Goal: Task Accomplishment & Management: Complete application form

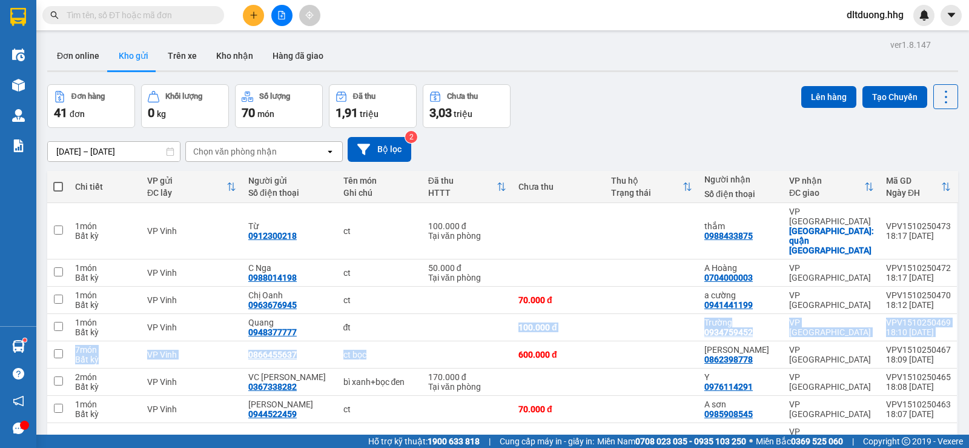
click at [260, 19] on button at bounding box center [253, 15] width 21 height 21
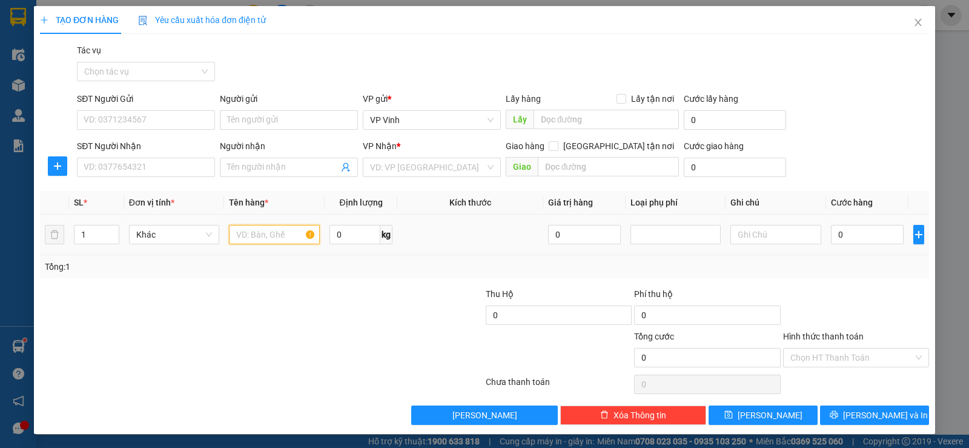
click at [249, 237] on input "text" at bounding box center [274, 234] width 91 height 19
type input "xốp"
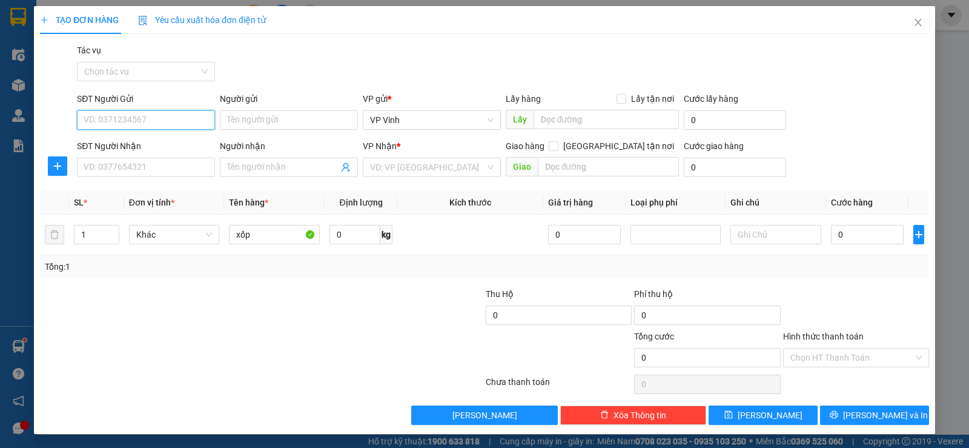
click at [168, 124] on input "SĐT Người Gửi" at bounding box center [146, 119] width 138 height 19
type input "0916310060"
click at [169, 147] on div "0916310060 - Hạnh" at bounding box center [145, 143] width 122 height 13
type input "Hạnh"
type input "0916310060"
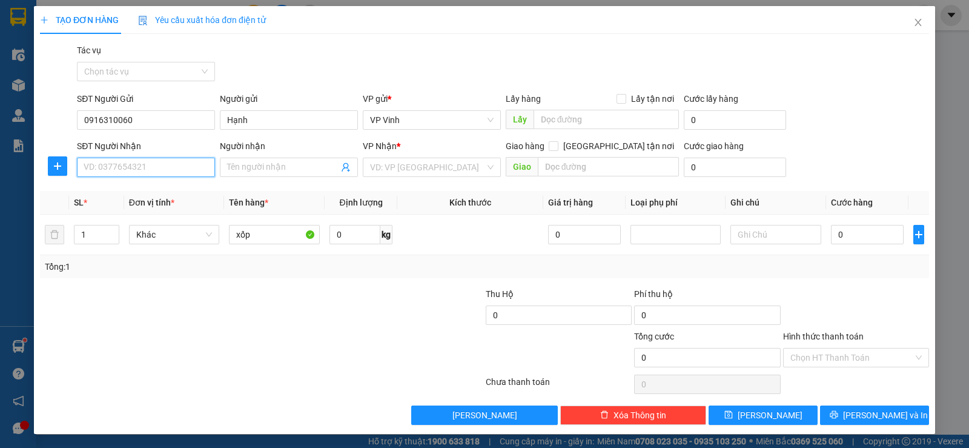
click at [164, 170] on input "SĐT Người Nhận" at bounding box center [146, 166] width 138 height 19
click at [163, 189] on div "0942801403 - Hiếu" at bounding box center [145, 191] width 122 height 13
type input "0942801403"
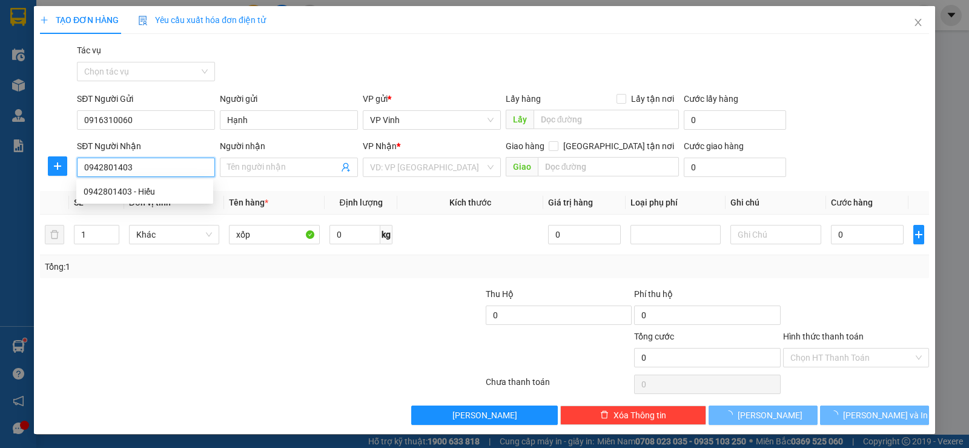
type input "Hiếu"
checkbox input "true"
type input "liên chiểu"
type input "50.000"
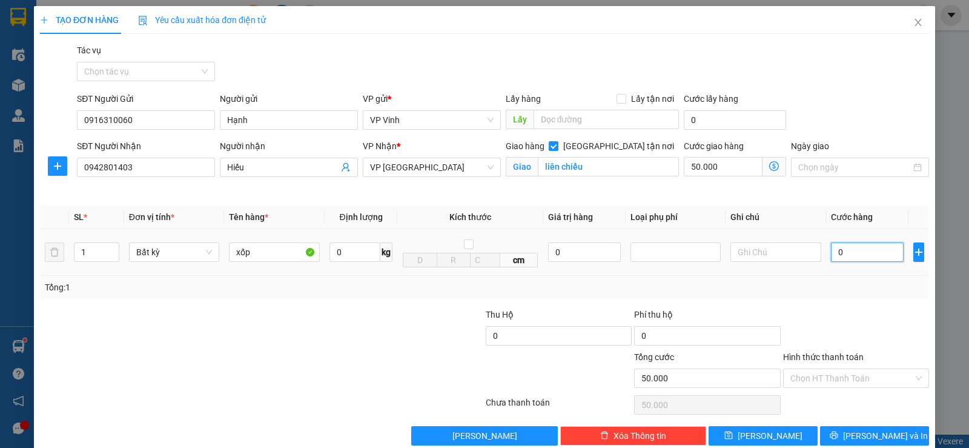
click at [838, 257] on input "0" at bounding box center [867, 251] width 73 height 19
type input "5"
type input "50.005"
type input "0"
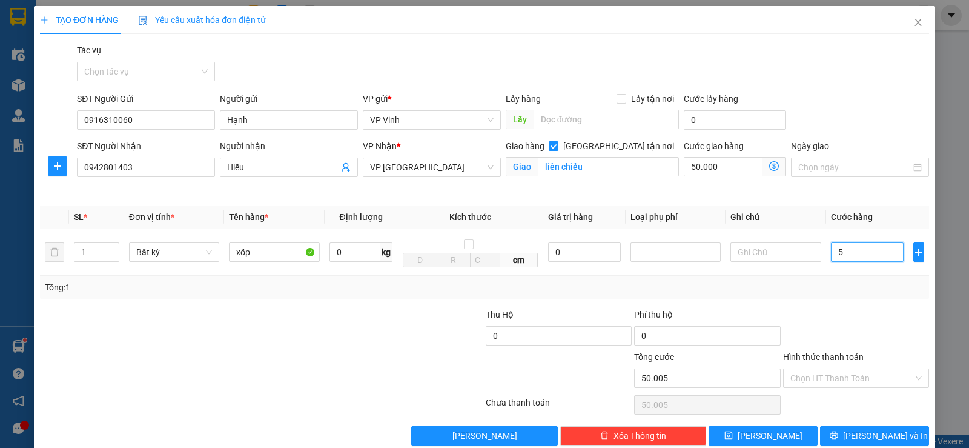
type input "50.000"
type input "01"
type input "50.001"
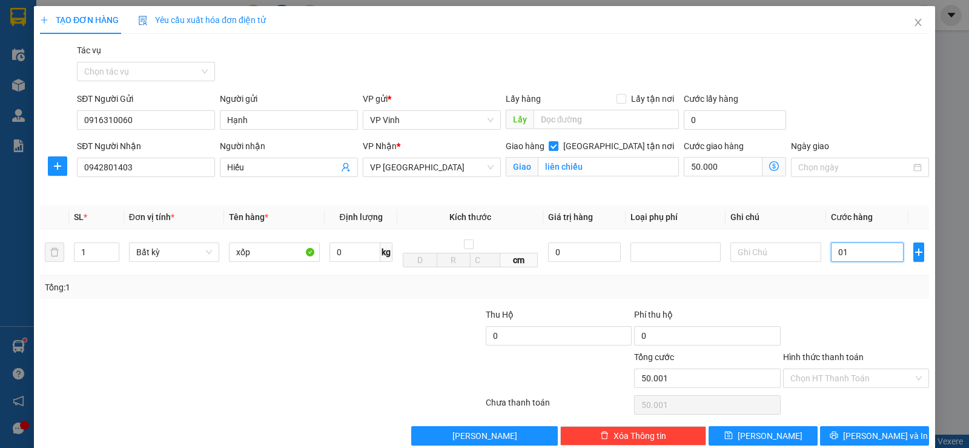
type input "010"
type input "50.010"
type input "0.100"
type input "50.100"
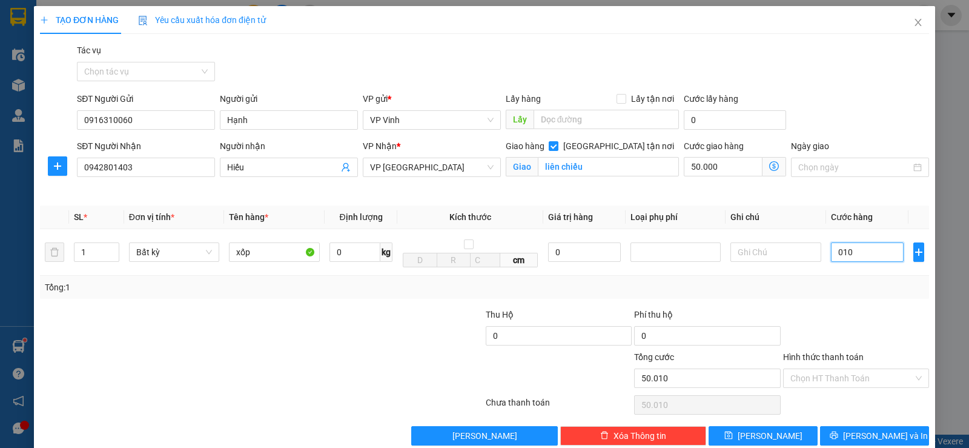
type input "50.100"
type input "01.000"
type input "51.000"
type input "010.000"
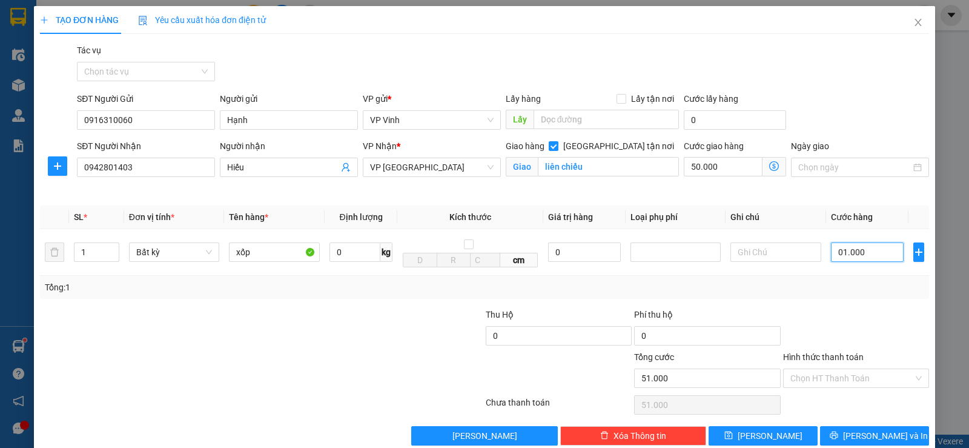
type input "60.000"
type input "0.100.000"
type input "150.000"
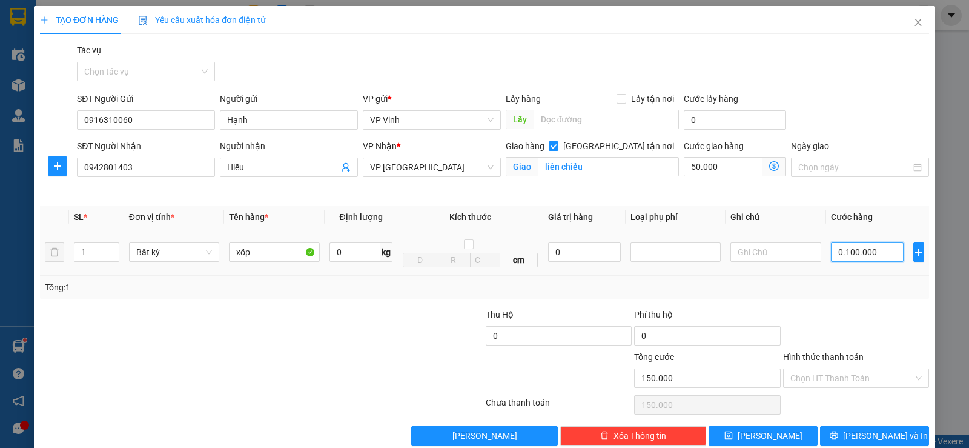
type input "010.000"
type input "60.000"
type input "0.100"
type input "50.100"
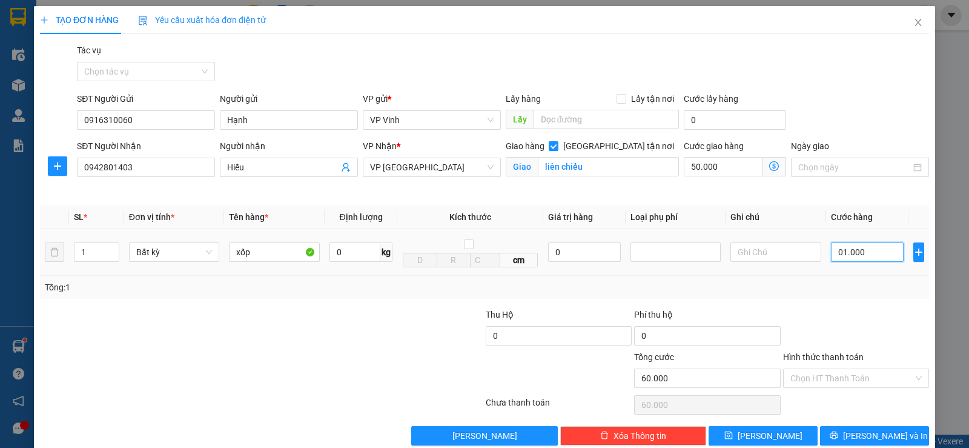
type input "50.100"
type input "0"
type input "50.000"
type input "05"
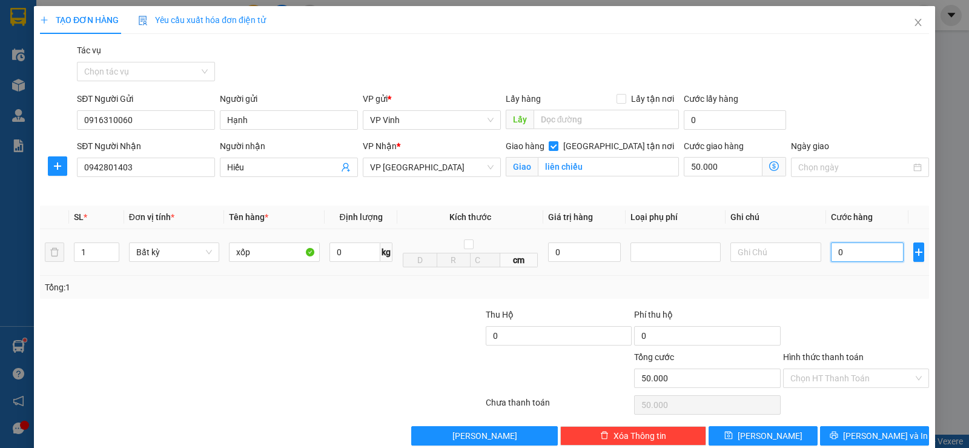
type input "50.005"
type input "050"
type input "50.050"
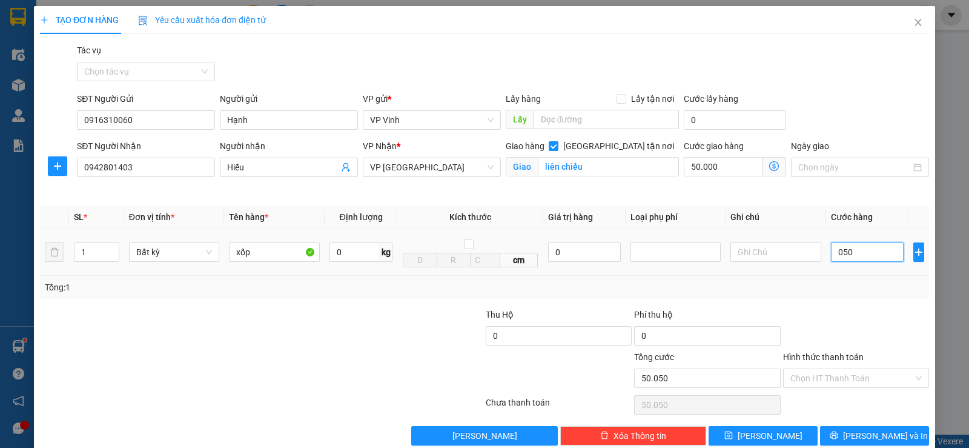
type input "0.500"
type input "50.500"
type input "05.000"
type input "55.000"
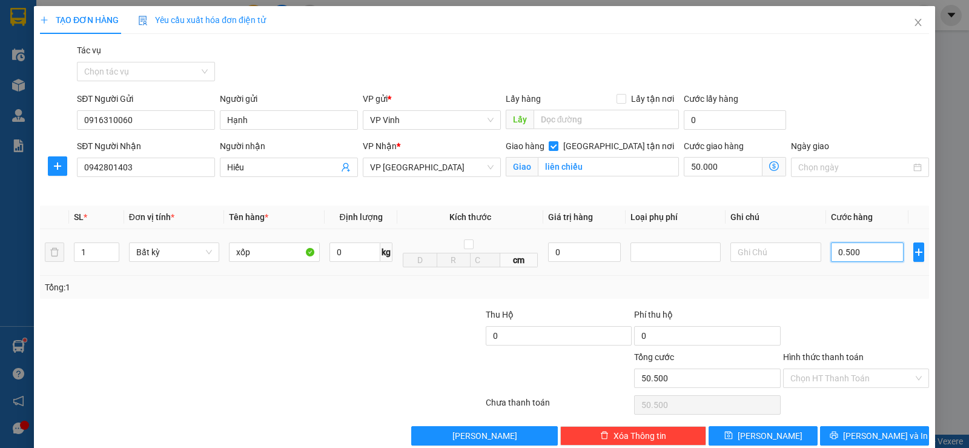
type input "55.000"
type input "050.000"
type input "100.000"
type input "50.000"
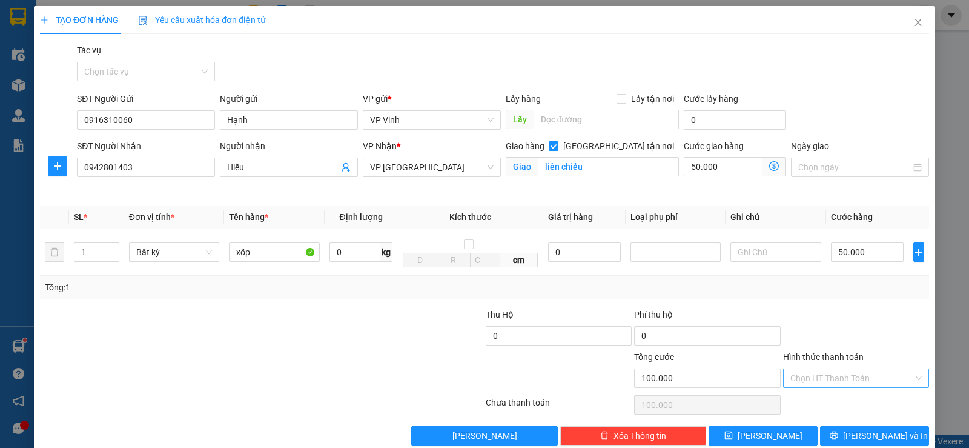
click at [857, 377] on input "Hình thức thanh toán" at bounding box center [851, 378] width 123 height 18
click at [843, 310] on div "Tại văn phòng" at bounding box center [848, 315] width 130 height 13
type input "0"
click at [862, 432] on span "[PERSON_NAME] và In" at bounding box center [885, 435] width 85 height 13
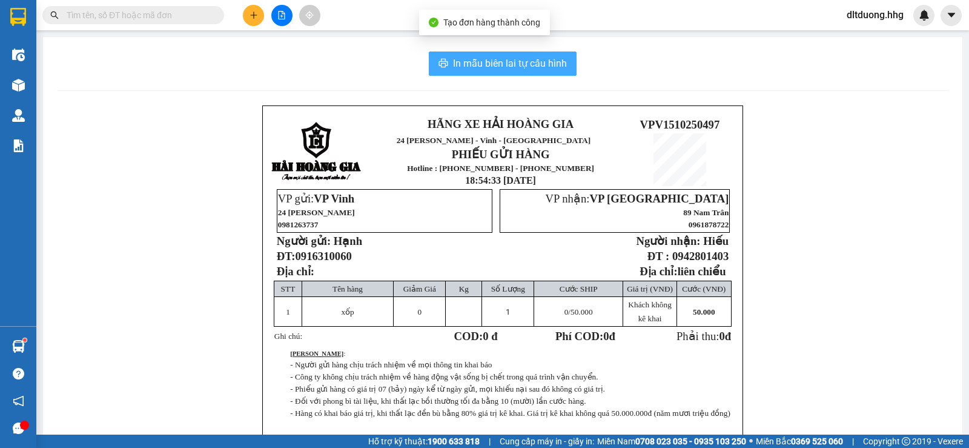
click at [561, 58] on span "In mẫu biên lai tự cấu hình" at bounding box center [510, 63] width 114 height 15
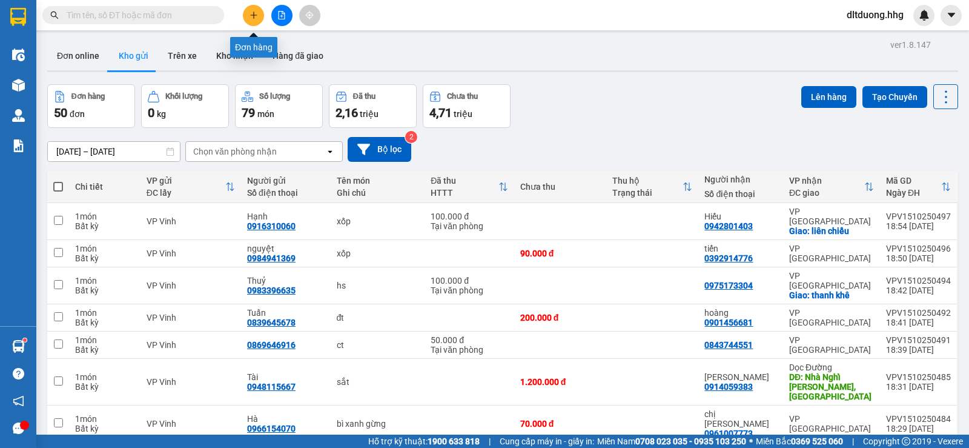
click at [249, 14] on icon "plus" at bounding box center [253, 15] width 8 height 8
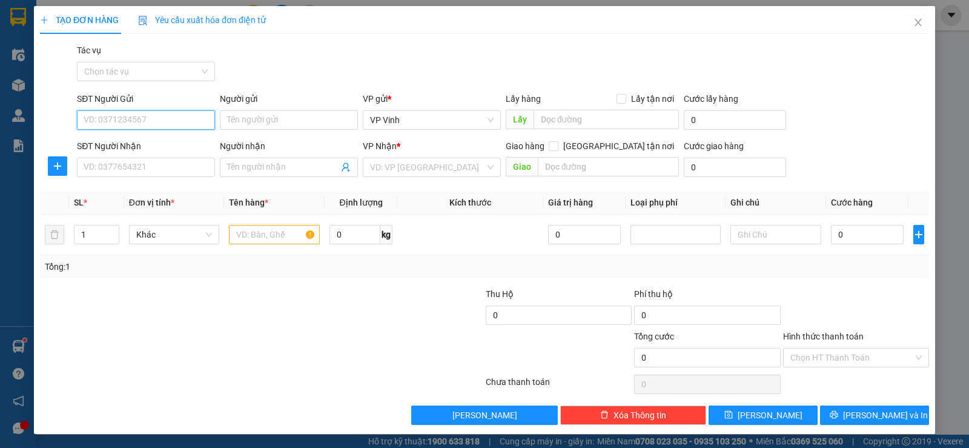
click at [179, 118] on input "SĐT Người Gửi" at bounding box center [146, 119] width 138 height 19
type input "0944626657"
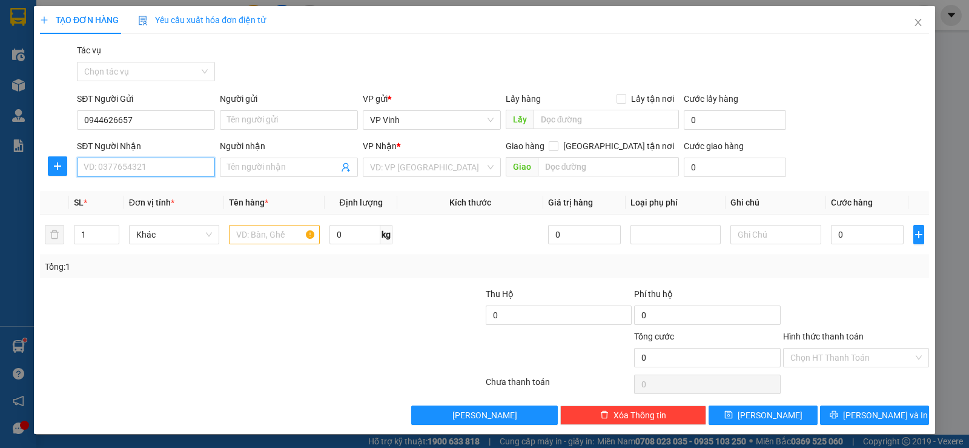
click at [173, 167] on input "SĐT Người Nhận" at bounding box center [146, 166] width 138 height 19
type input "0971825777"
click at [257, 236] on input "text" at bounding box center [274, 234] width 91 height 19
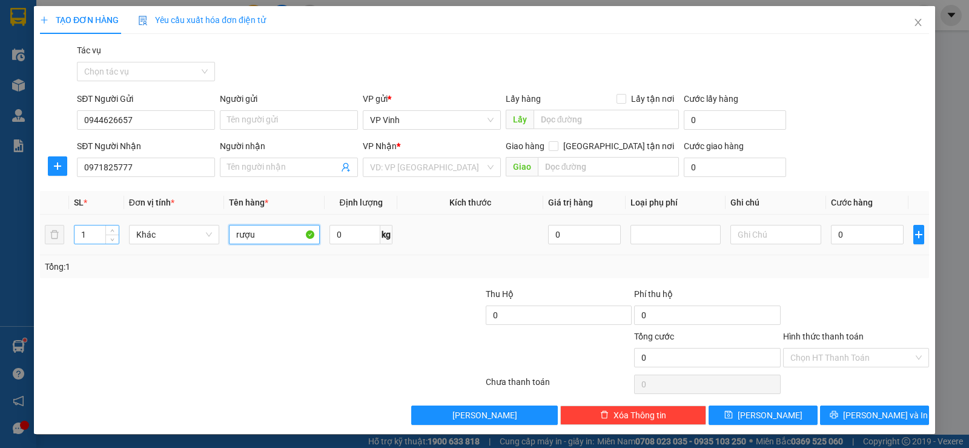
type input "rượu"
click at [91, 236] on input "1" at bounding box center [96, 234] width 44 height 18
type input "2"
click at [839, 237] on input "0" at bounding box center [867, 234] width 73 height 19
type input "1"
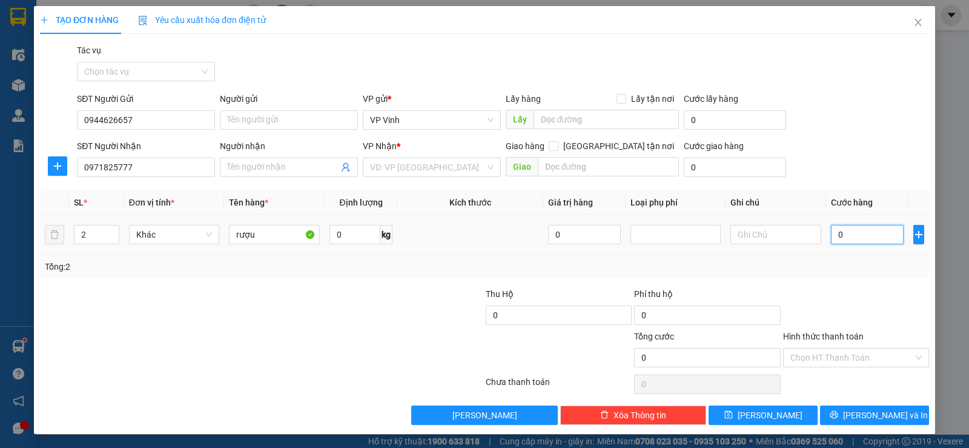
type input "1"
type input "12"
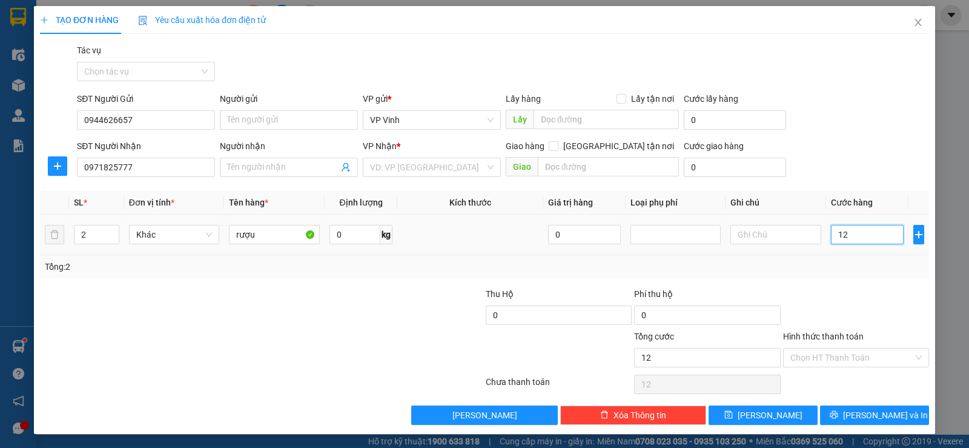
type input "120"
type input "1.200"
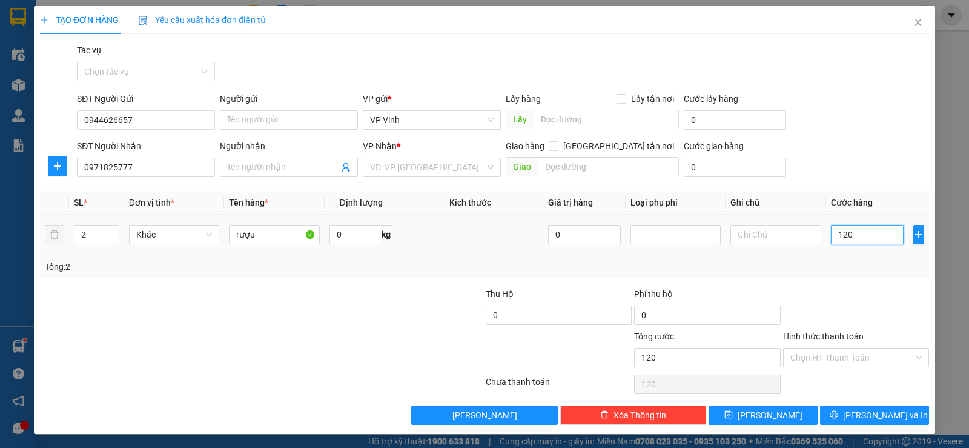
type input "1.200"
type input "12.000"
type input "120.000"
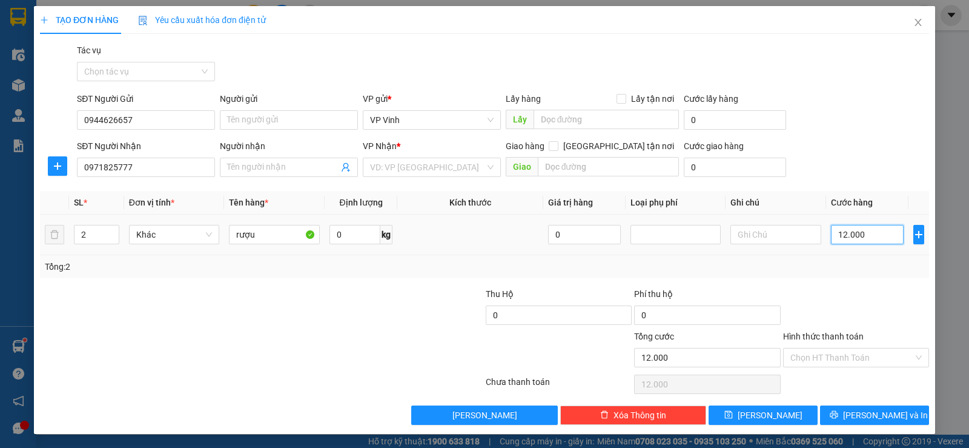
type input "120.000"
click at [442, 168] on input "search" at bounding box center [427, 167] width 115 height 18
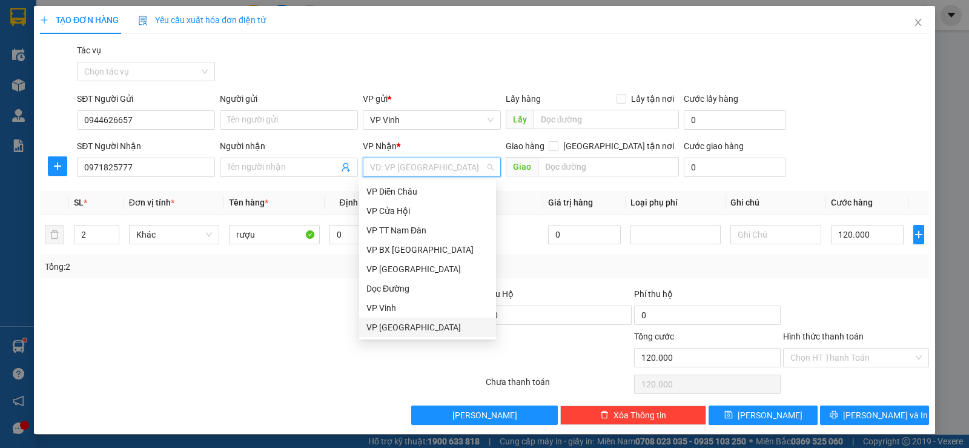
click at [411, 326] on div "VP [GEOGRAPHIC_DATA]" at bounding box center [427, 326] width 122 height 13
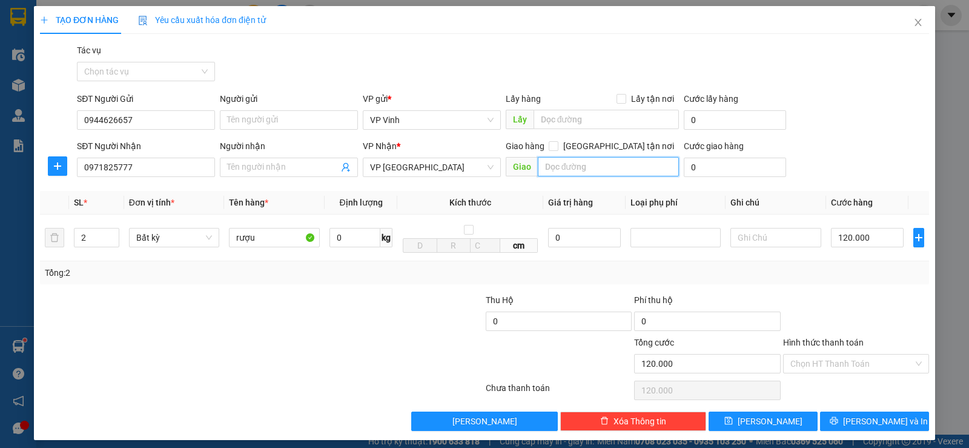
click at [577, 166] on input "text" at bounding box center [609, 166] width 142 height 19
type input "263a [PERSON_NAME] , ngũ hành sơn"
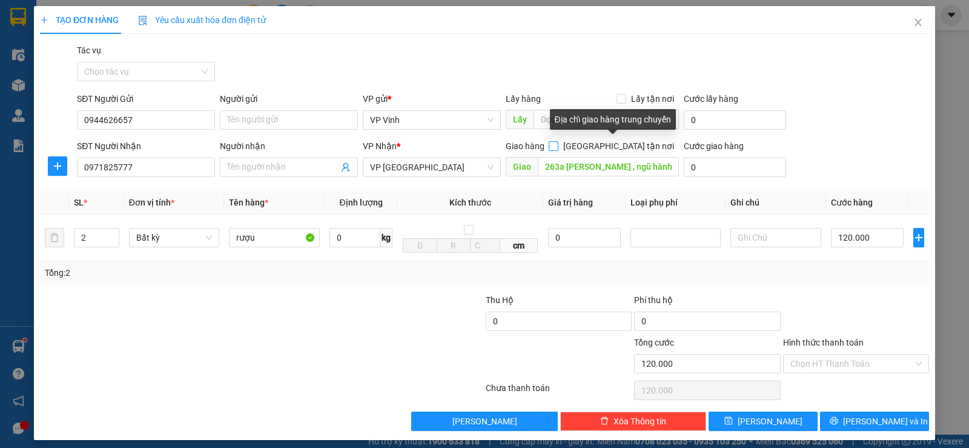
click at [557, 146] on input "[GEOGRAPHIC_DATA] tận nơi" at bounding box center [553, 145] width 8 height 8
checkbox input "true"
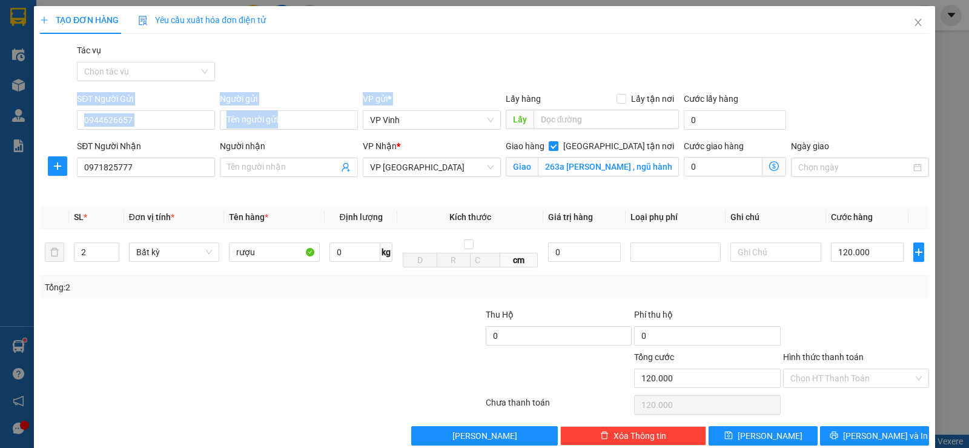
click at [555, 74] on div "Transit Pickup Surcharge Ids Transit Deliver Surcharge Ids Transit Deliver Surc…" at bounding box center [484, 244] width 889 height 401
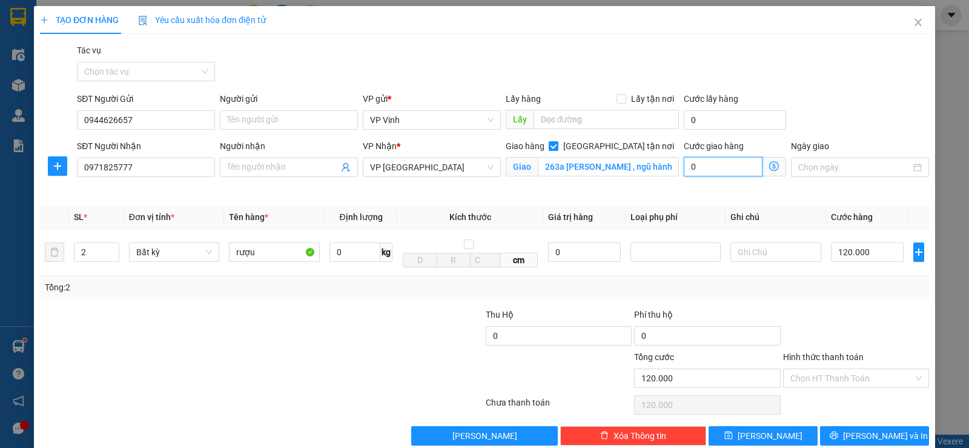
click at [709, 168] on input "0" at bounding box center [723, 166] width 79 height 19
type input "120.001"
type input "1"
type input "120.010"
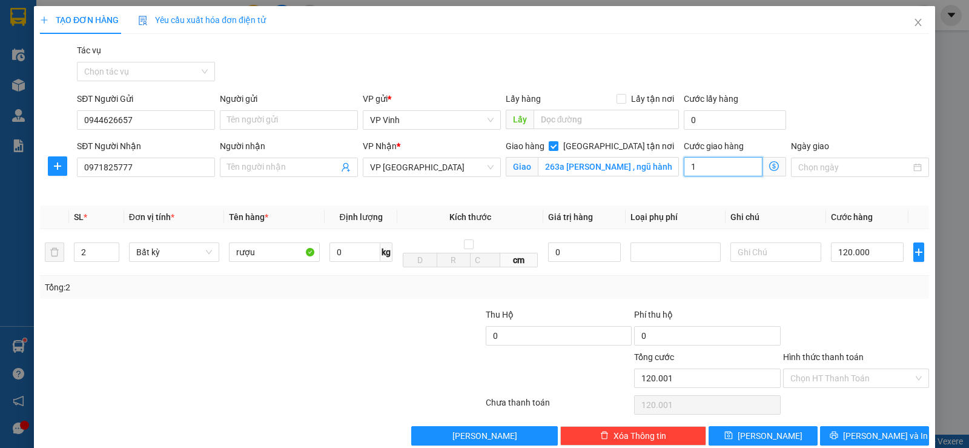
type input "120.010"
type input "10"
type input "120.100"
type input "100"
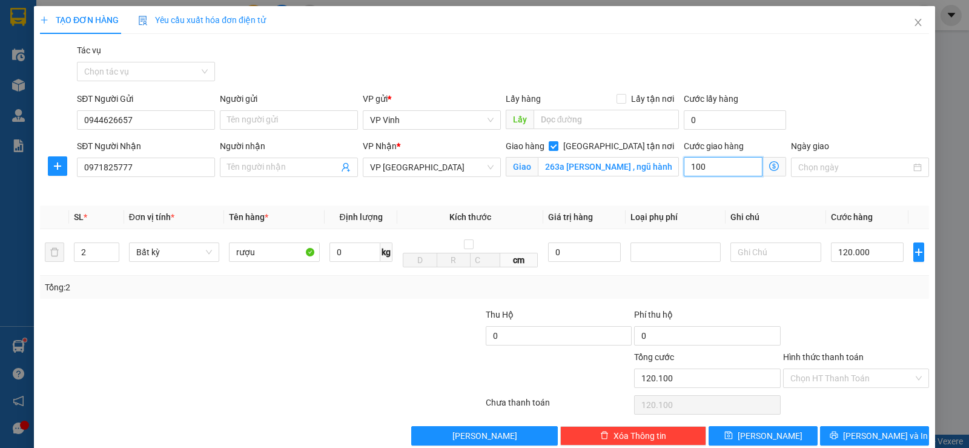
type input "121.000"
type input "1.000"
type input "130.000"
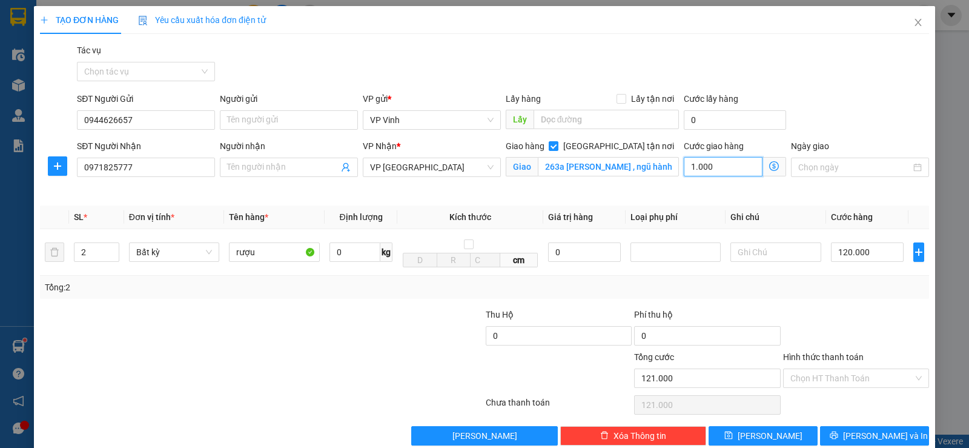
type input "10.000"
type input "220.000"
type input "100.000"
click at [842, 255] on input "120.000" at bounding box center [867, 251] width 73 height 19
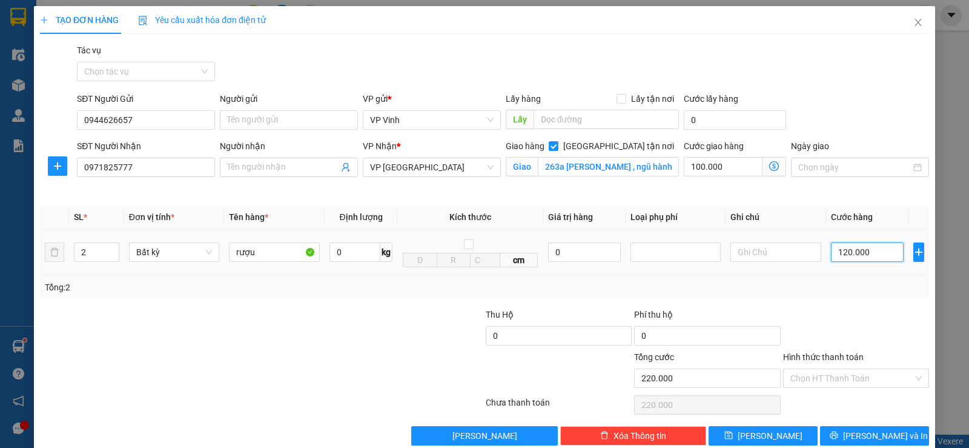
click at [841, 254] on input "120.000" at bounding box center [867, 251] width 73 height 19
type input "1"
type input "100.001"
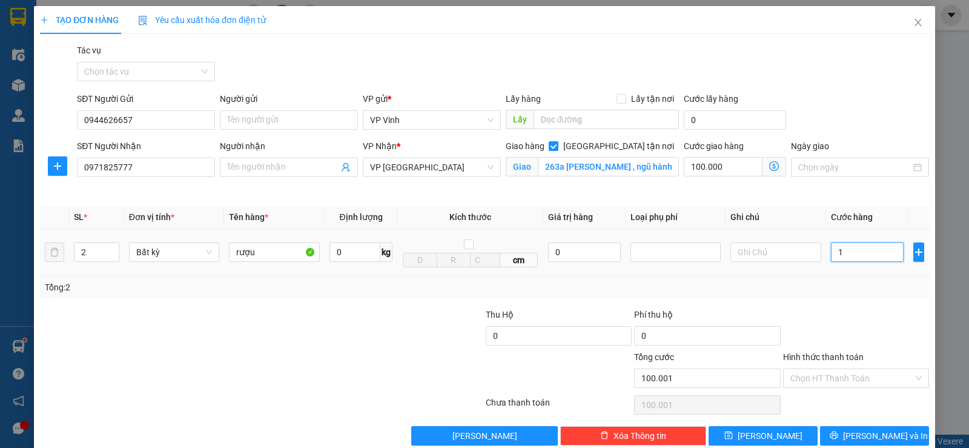
type input "11"
type input "100.011"
type input "110"
type input "100.110"
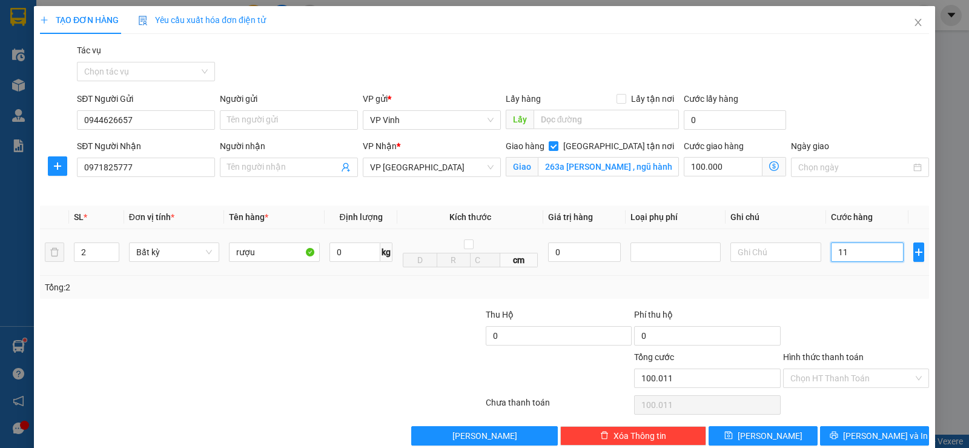
type input "100.110"
type input "1.100"
type input "101.100"
type input "11.000"
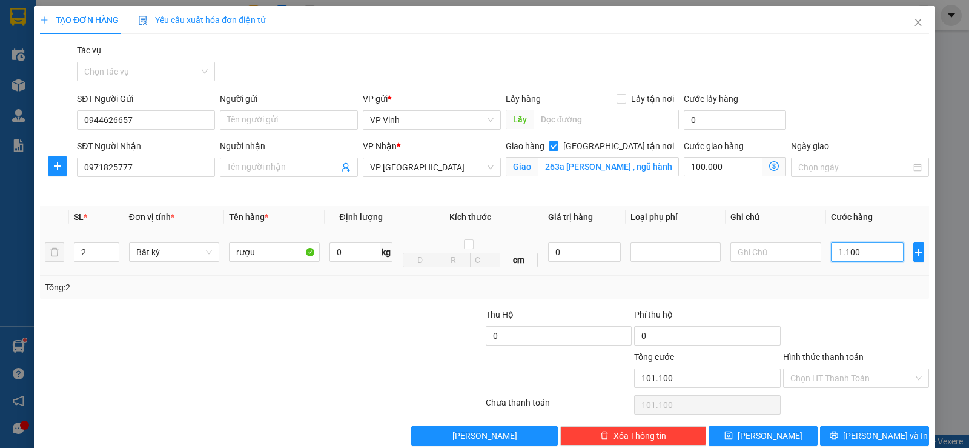
type input "111.000"
type input "110.000"
type input "210.000"
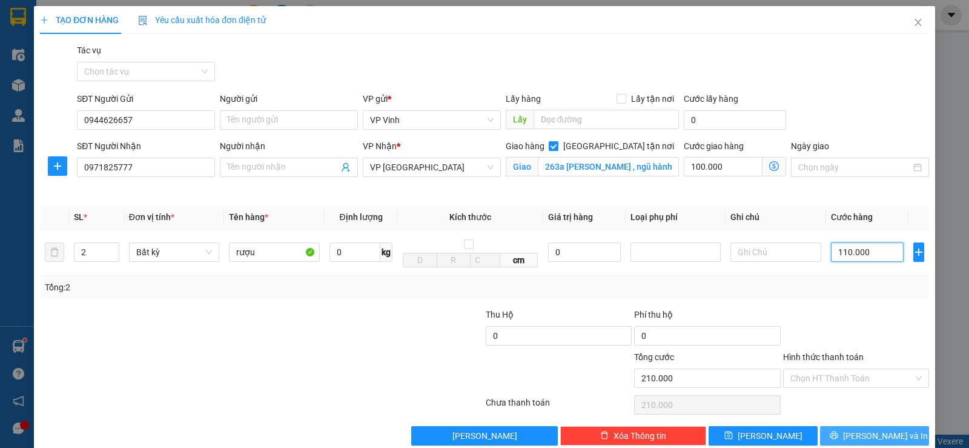
type input "110.000"
click at [873, 437] on span "[PERSON_NAME] và In" at bounding box center [885, 435] width 85 height 13
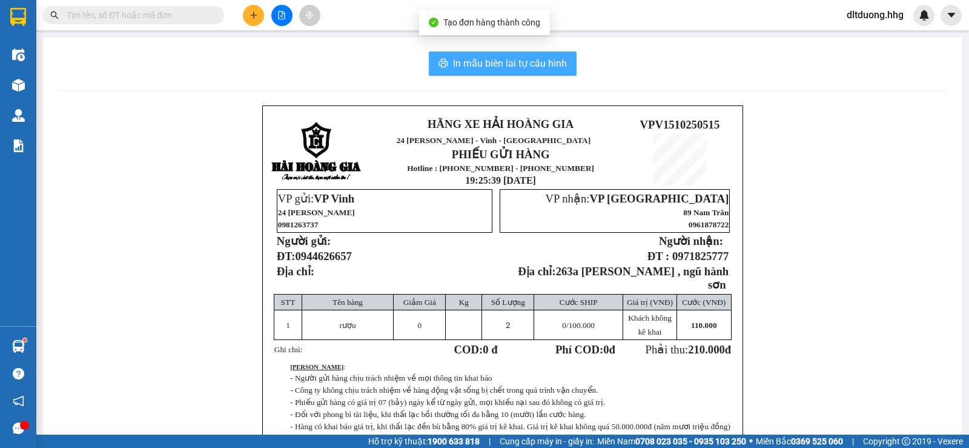
click at [453, 59] on span "In mẫu biên lai tự cấu hình" at bounding box center [510, 63] width 114 height 15
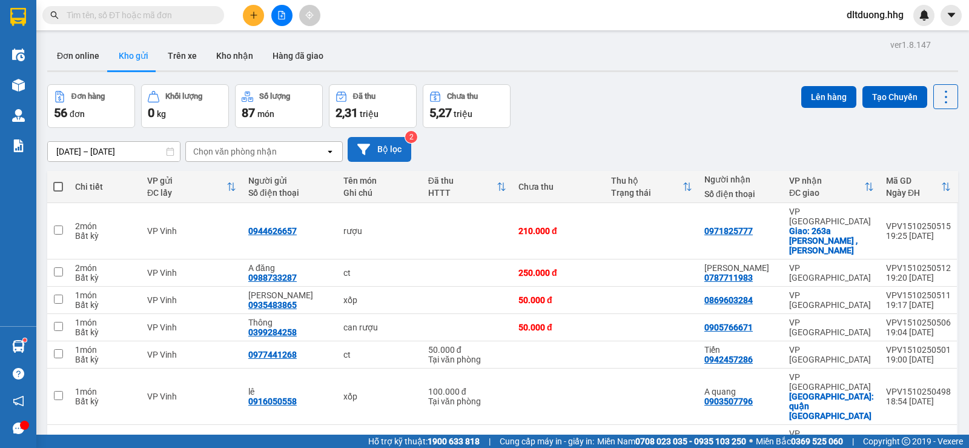
click at [398, 148] on button "Bộ lọc" at bounding box center [380, 149] width 64 height 25
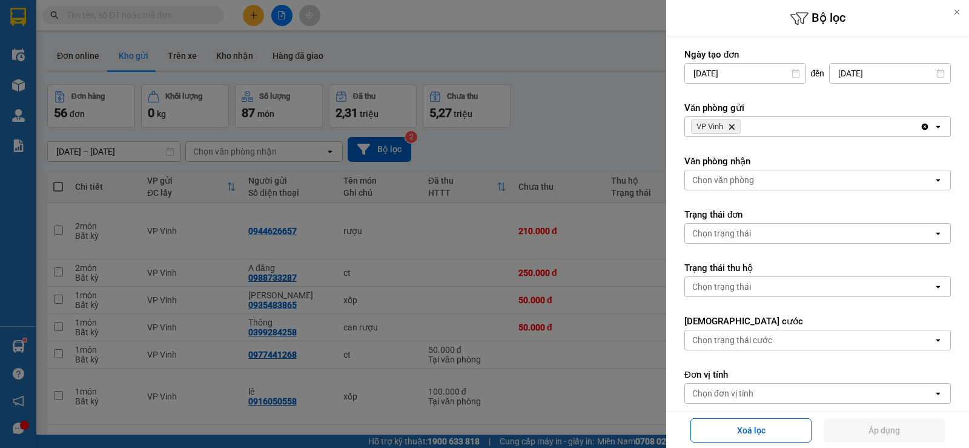
click at [781, 129] on div "VP Vinh Delete" at bounding box center [802, 126] width 235 height 19
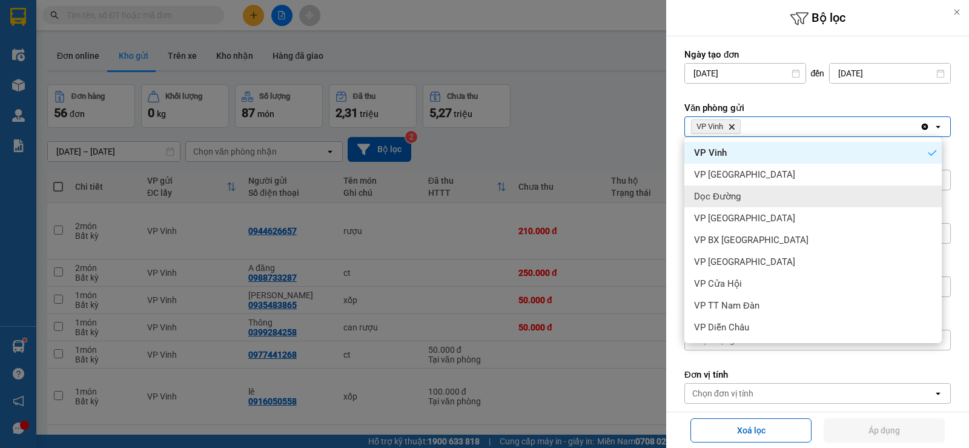
click at [730, 197] on span "Dọc Đường" at bounding box center [717, 196] width 47 height 12
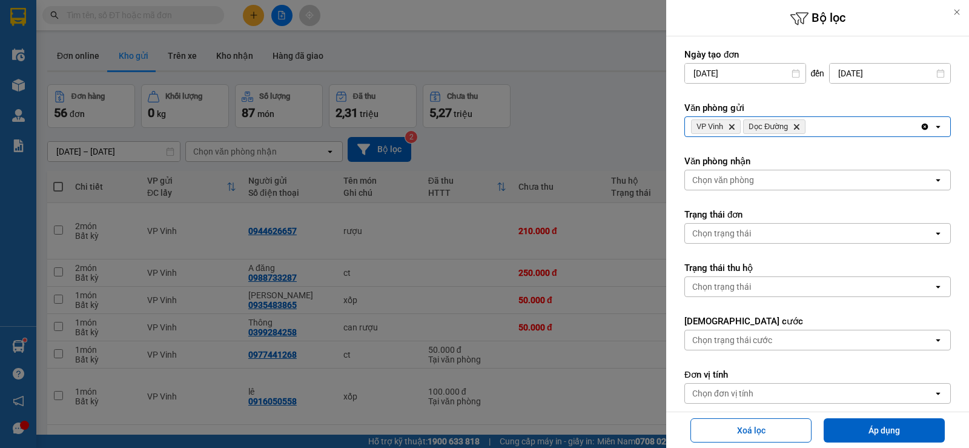
click at [834, 130] on div "VP Vinh Delete Dọc Đường Delete" at bounding box center [802, 126] width 235 height 19
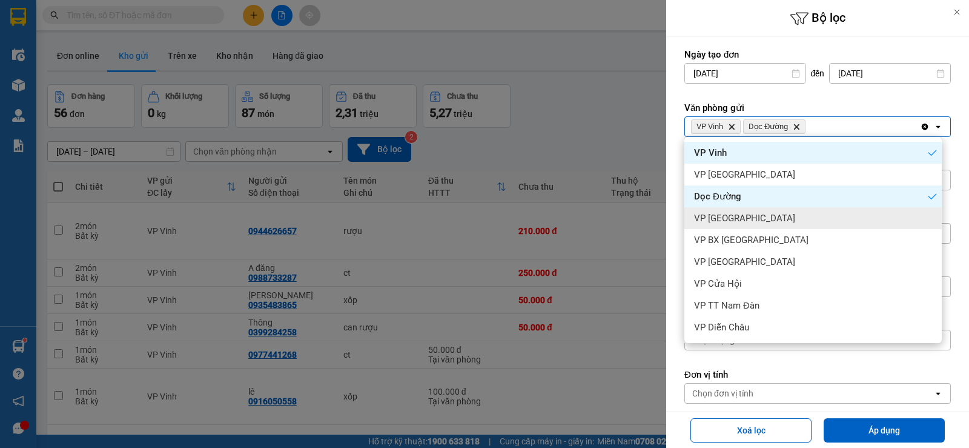
click at [744, 220] on div "VP [GEOGRAPHIC_DATA]" at bounding box center [812, 218] width 257 height 22
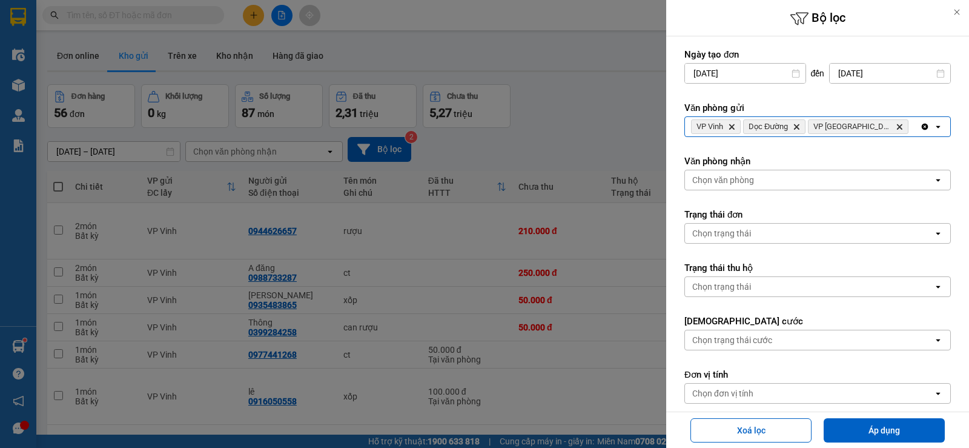
click at [882, 125] on div "VP Vinh Delete Dọc Đường Delete VP [GEOGRAPHIC_DATA] Delete" at bounding box center [802, 126] width 235 height 19
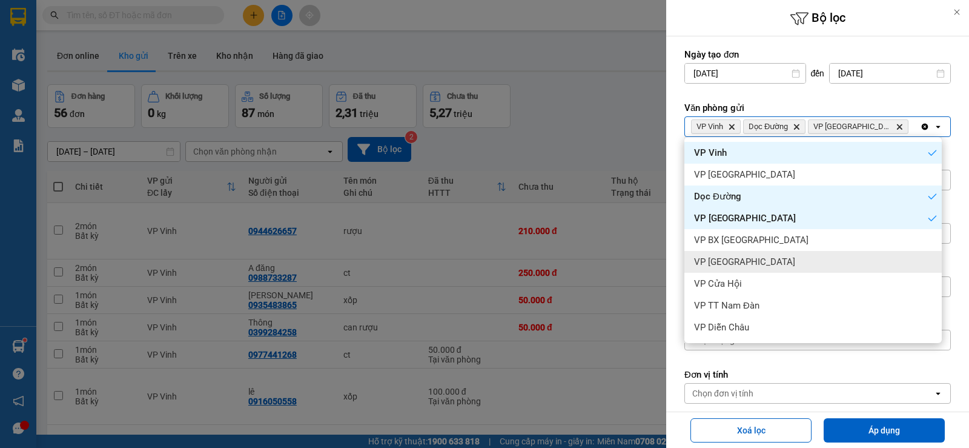
drag, startPoint x: 720, startPoint y: 265, endPoint x: 731, endPoint y: 235, distance: 32.2
click at [719, 265] on span "VP [GEOGRAPHIC_DATA]" at bounding box center [744, 262] width 101 height 12
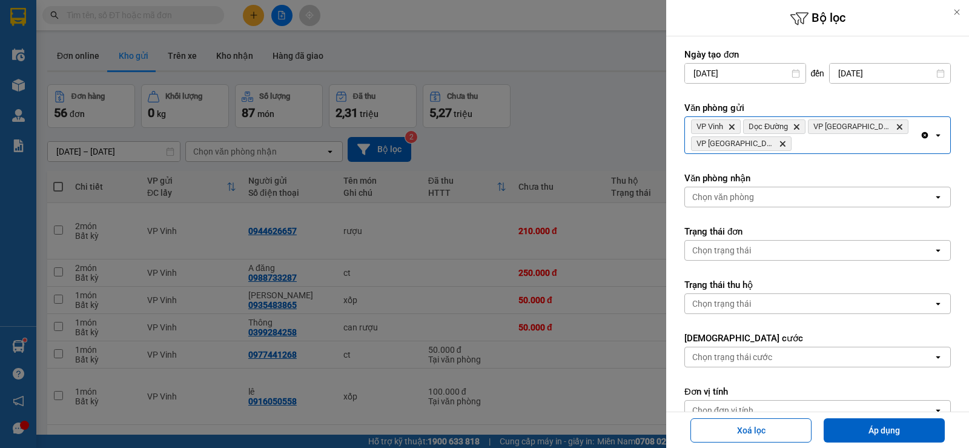
click at [851, 151] on div "VP Vinh Delete Dọc Đường Delete VP [GEOGRAPHIC_DATA] Delete VP Cầu [GEOGRAPHIC_…" at bounding box center [802, 135] width 235 height 36
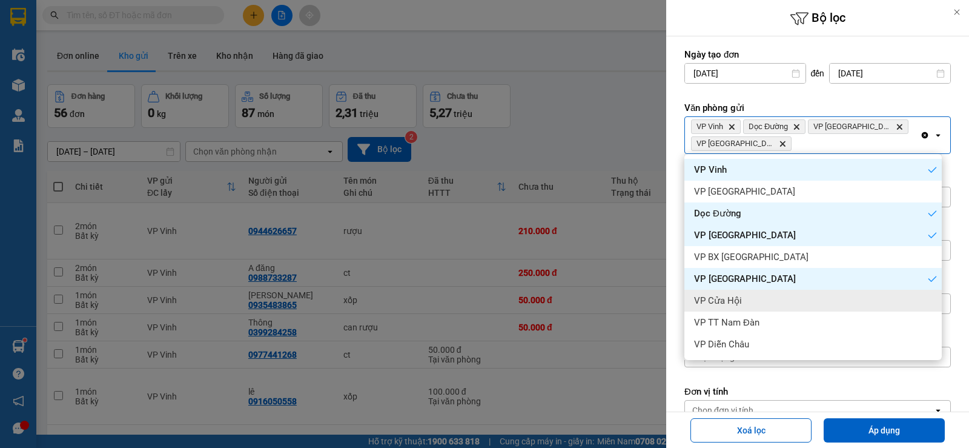
click at [723, 301] on span "VP Cửa Hội" at bounding box center [718, 300] width 48 height 12
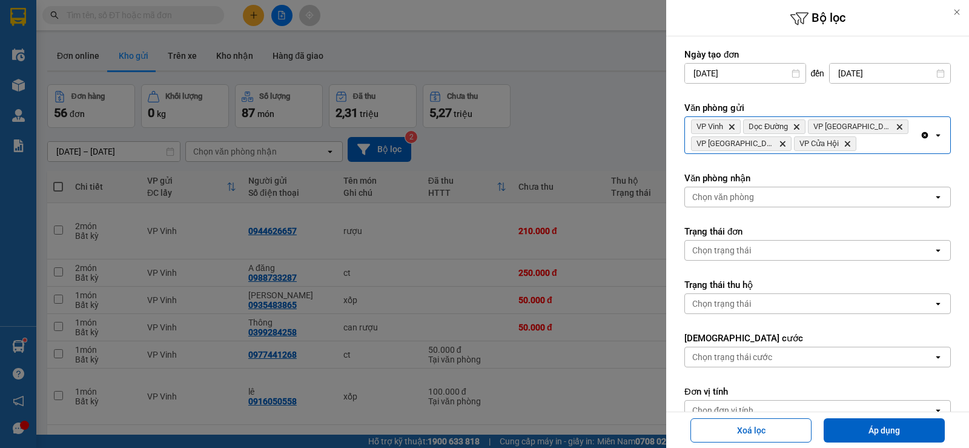
click at [860, 148] on div "VP Vinh Delete Dọc Đường Delete VP [GEOGRAPHIC_DATA] Delete VP Cầu [GEOGRAPHIC_…" at bounding box center [802, 135] width 235 height 36
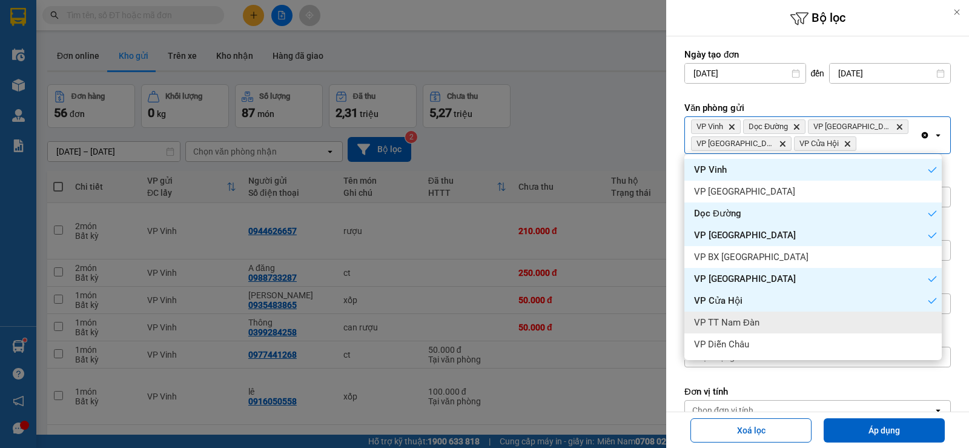
click at [753, 319] on span "VP TT Nam Đàn" at bounding box center [726, 322] width 65 height 12
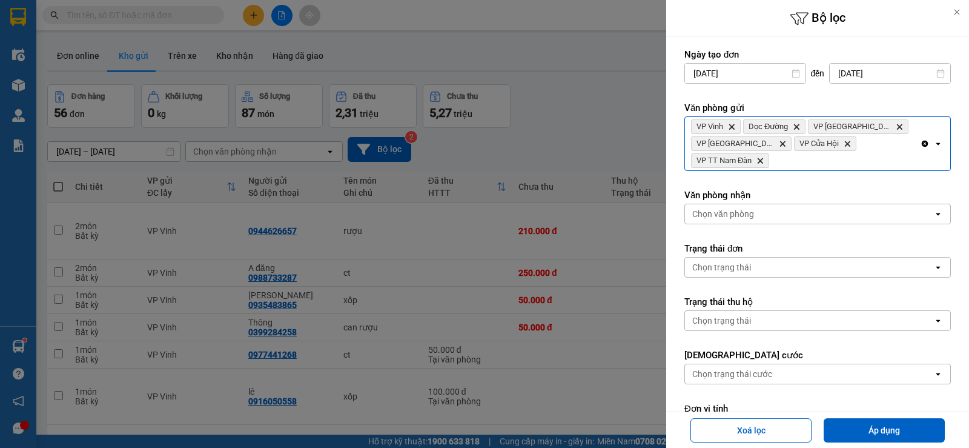
click at [850, 160] on div "VP Vinh Delete Dọc Đường Delete VP [GEOGRAPHIC_DATA] Delete VP Cầu [GEOGRAPHIC_…" at bounding box center [802, 143] width 235 height 53
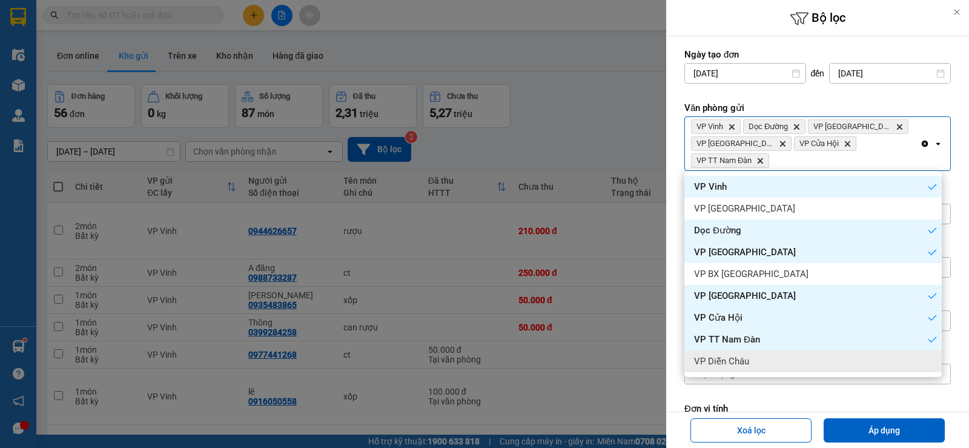
click at [742, 362] on span "VP Diễn Châu" at bounding box center [721, 361] width 55 height 12
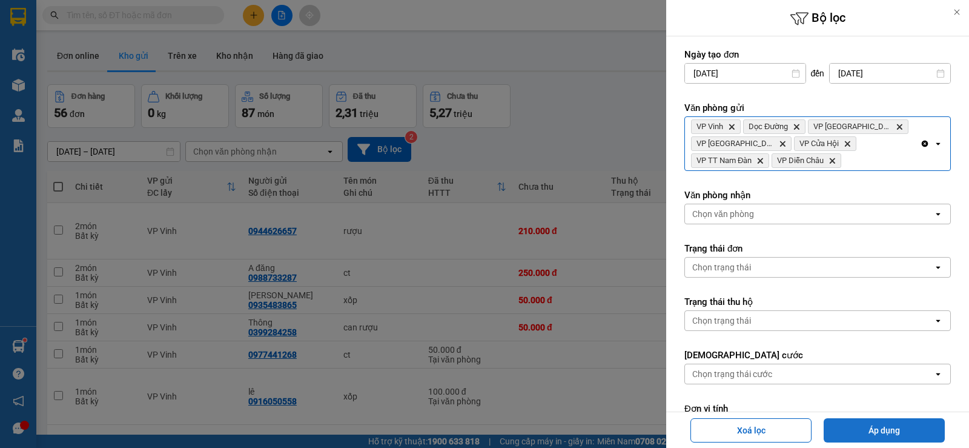
click at [871, 437] on button "Áp dụng" at bounding box center [884, 430] width 121 height 24
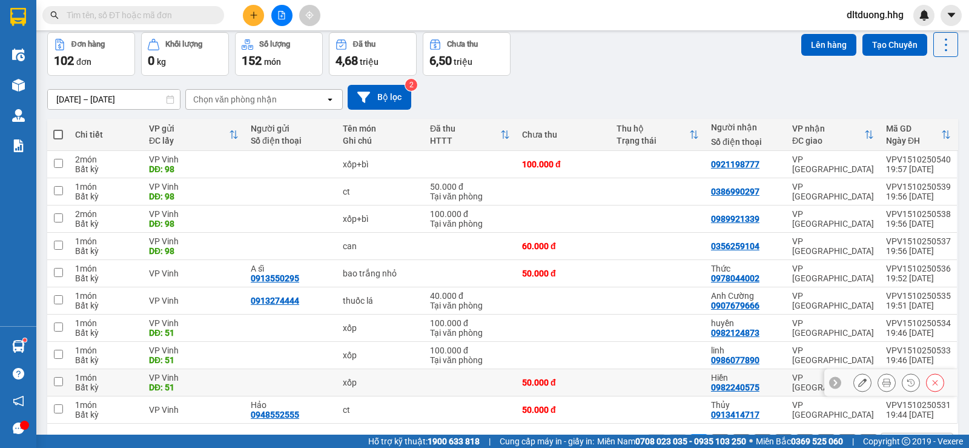
scroll to position [91, 0]
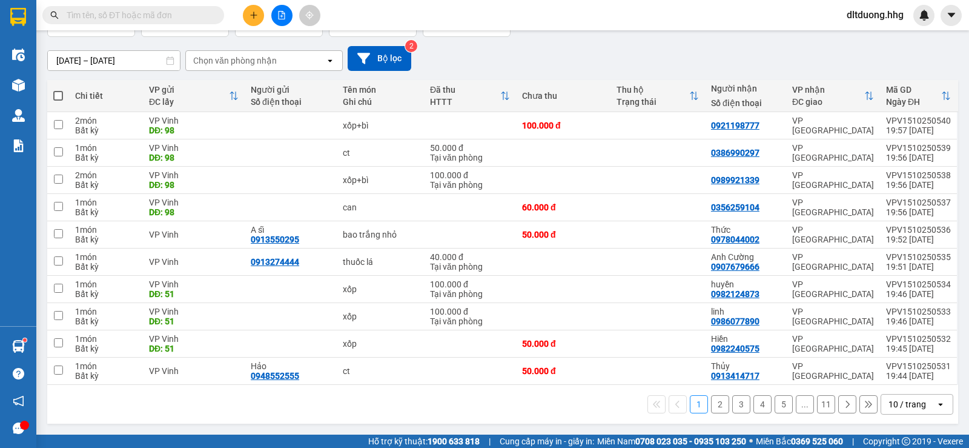
click at [893, 405] on div "10 / trang" at bounding box center [907, 404] width 38 height 12
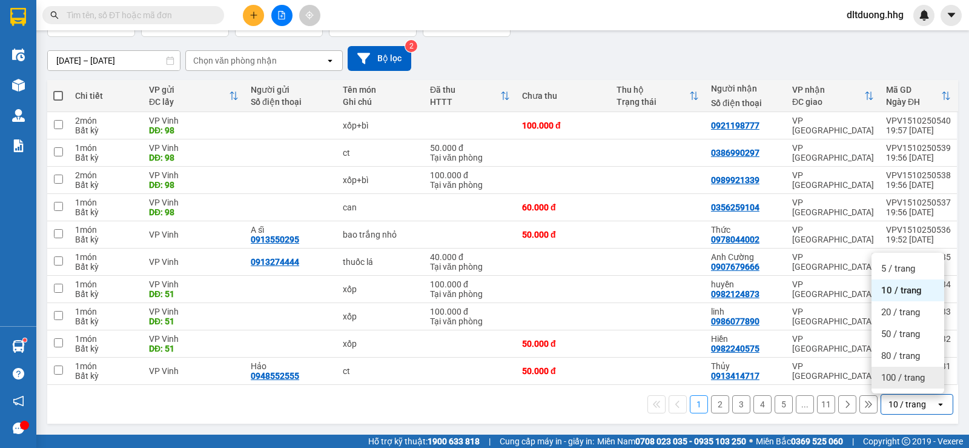
click at [897, 385] on div "100 / trang" at bounding box center [907, 377] width 73 height 22
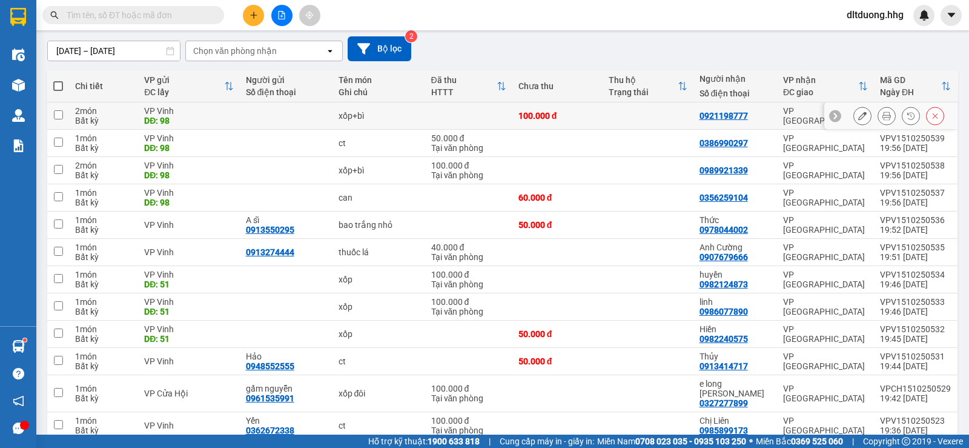
scroll to position [0, 0]
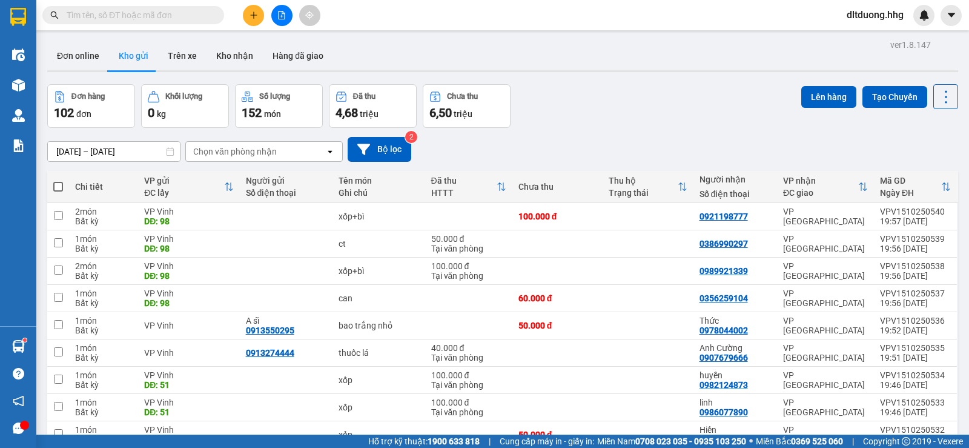
click at [296, 154] on div "Chọn văn phòng nhận" at bounding box center [255, 151] width 139 height 19
type input "d"
click at [284, 180] on div "Dọc Đường" at bounding box center [263, 177] width 157 height 22
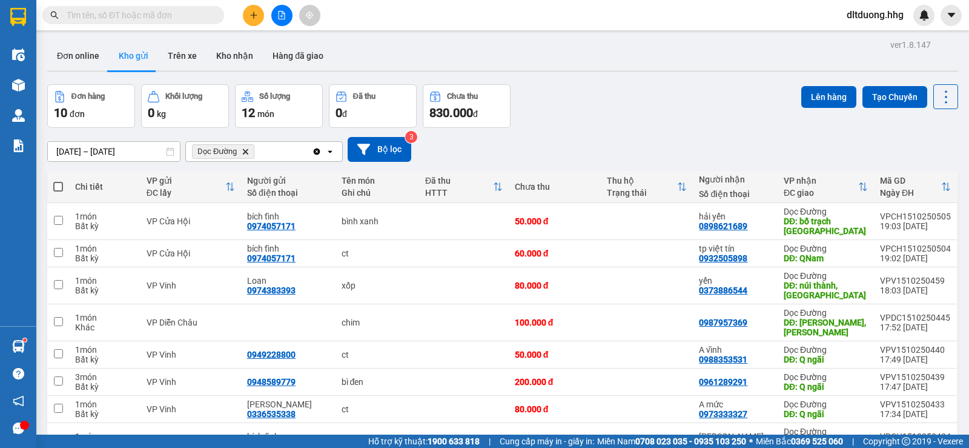
click at [244, 149] on icon "Delete" at bounding box center [245, 151] width 7 height 7
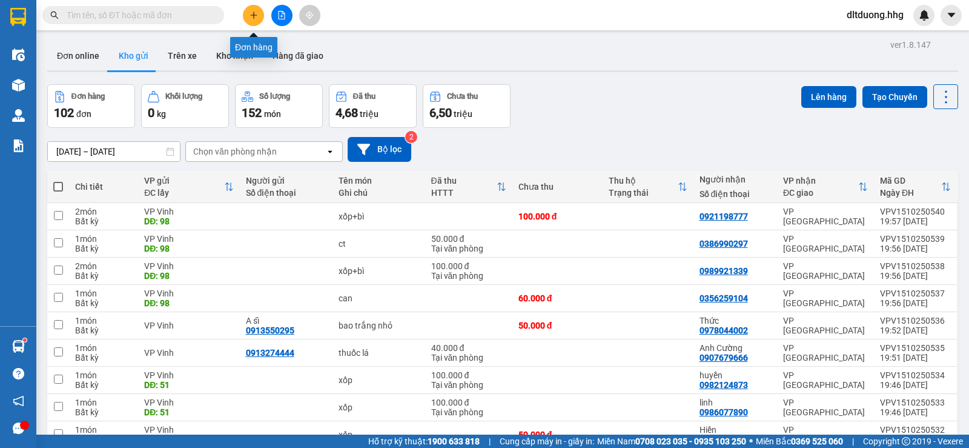
click at [248, 8] on button at bounding box center [253, 15] width 21 height 21
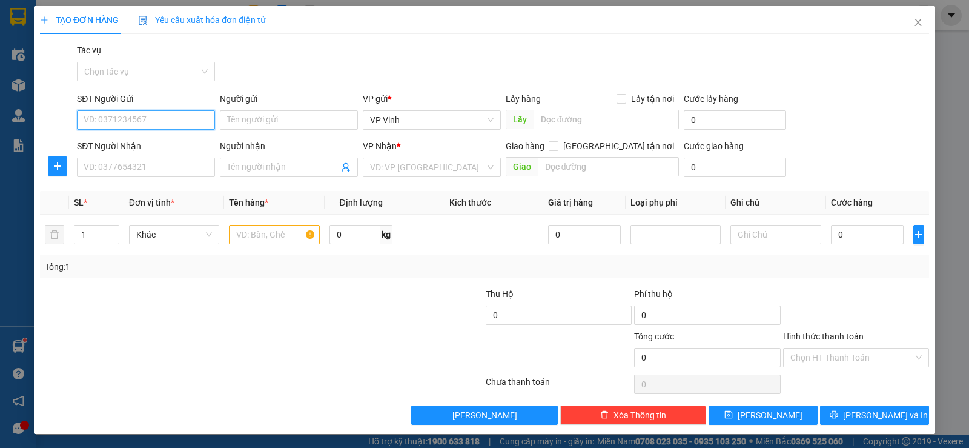
click at [131, 118] on input "SĐT Người Gửi" at bounding box center [146, 119] width 138 height 19
type input "0905760698"
click at [165, 144] on div "0905760698 - Nhàn" at bounding box center [145, 143] width 122 height 13
type input "Nhàn"
type input "0905760698"
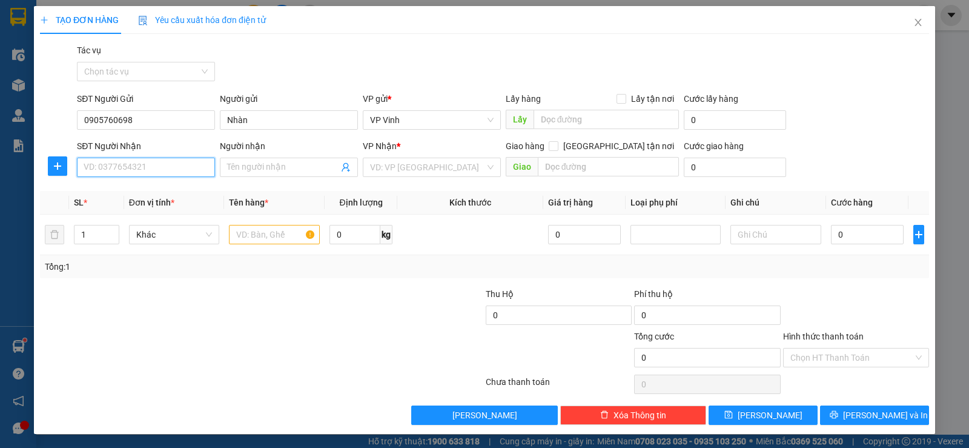
click at [151, 168] on input "SĐT Người Nhận" at bounding box center [146, 166] width 138 height 19
click at [158, 210] on div "0934722935 - huệ" at bounding box center [145, 210] width 122 height 13
type input "0934722935"
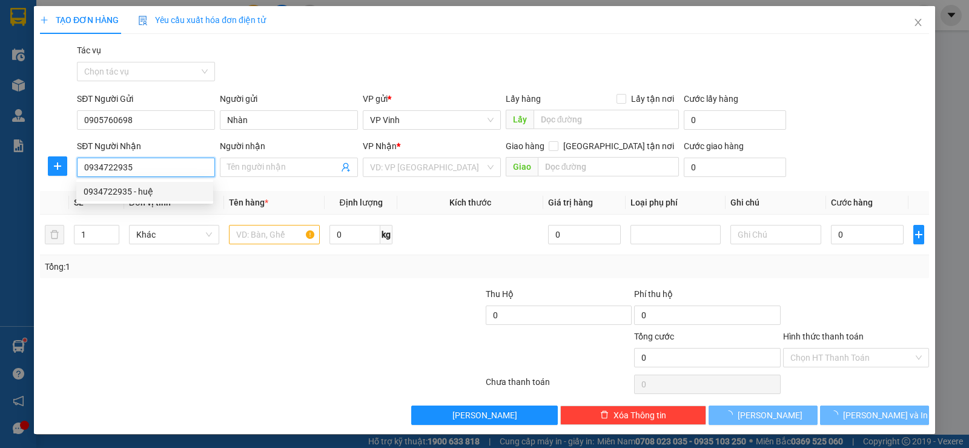
type input "huệ"
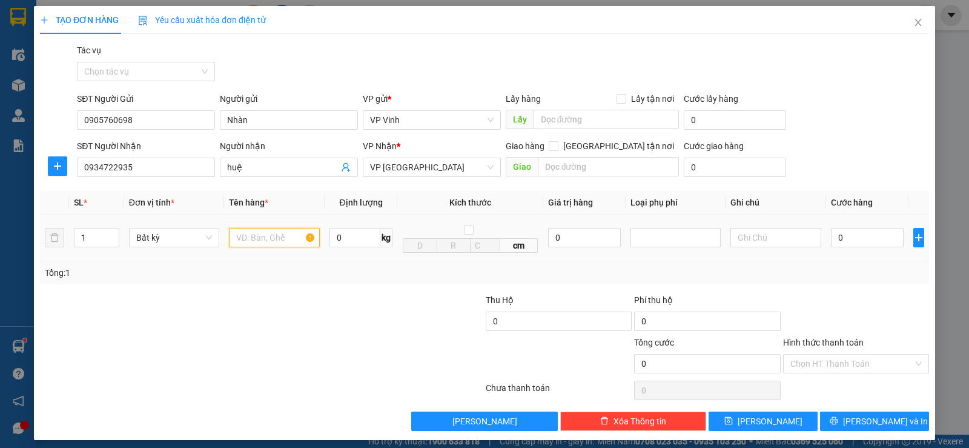
click at [275, 240] on input "text" at bounding box center [274, 237] width 91 height 19
click at [268, 240] on input "text" at bounding box center [274, 237] width 91 height 19
type input "ct"
click at [870, 237] on input "0" at bounding box center [867, 237] width 73 height 19
type input "5"
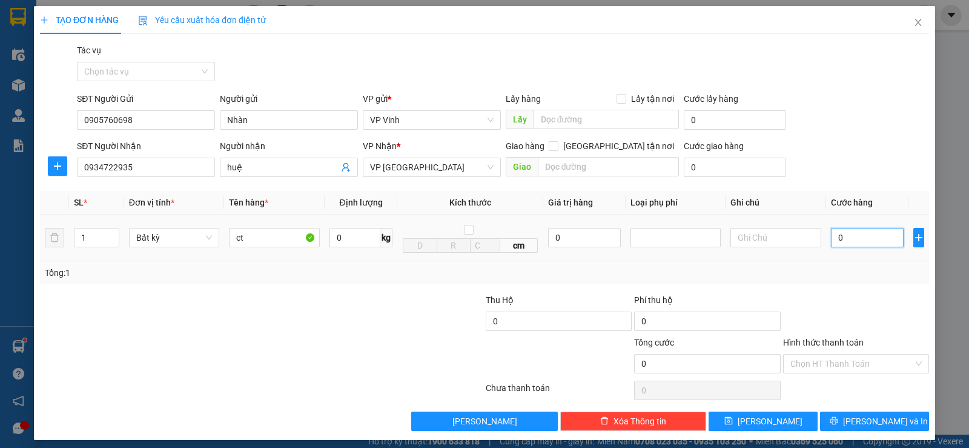
type input "5"
type input "50"
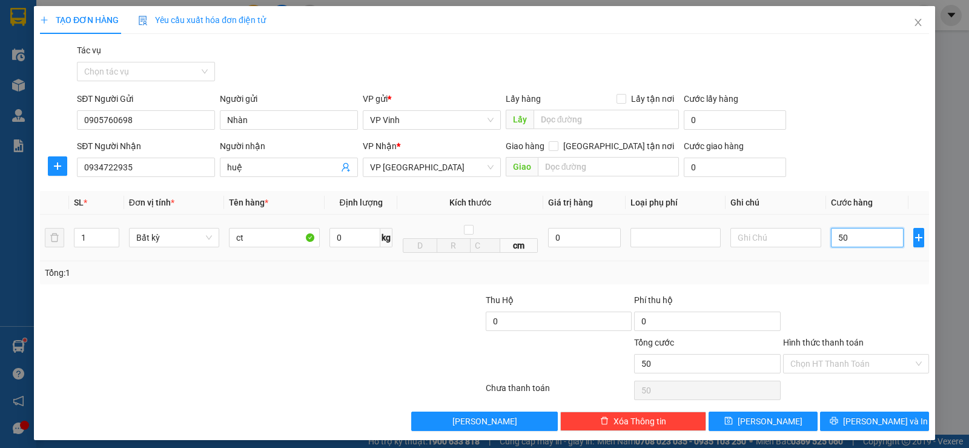
type input "500"
type input "5.000"
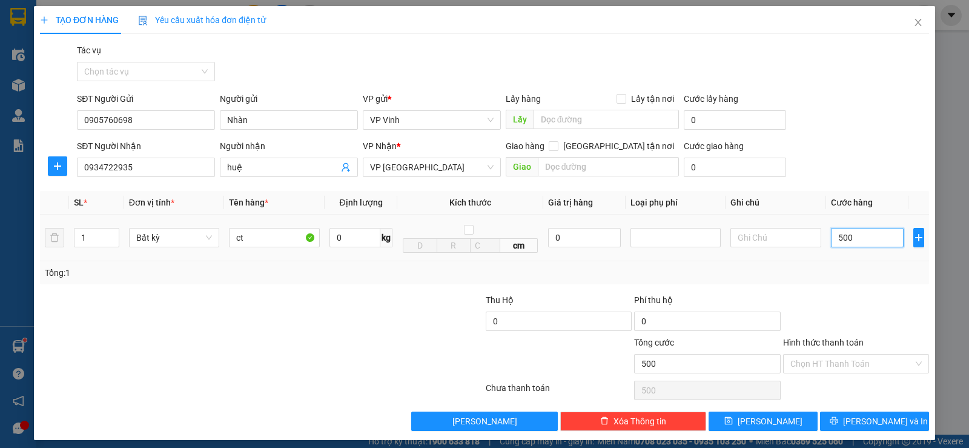
type input "5.000"
type input "50.000"
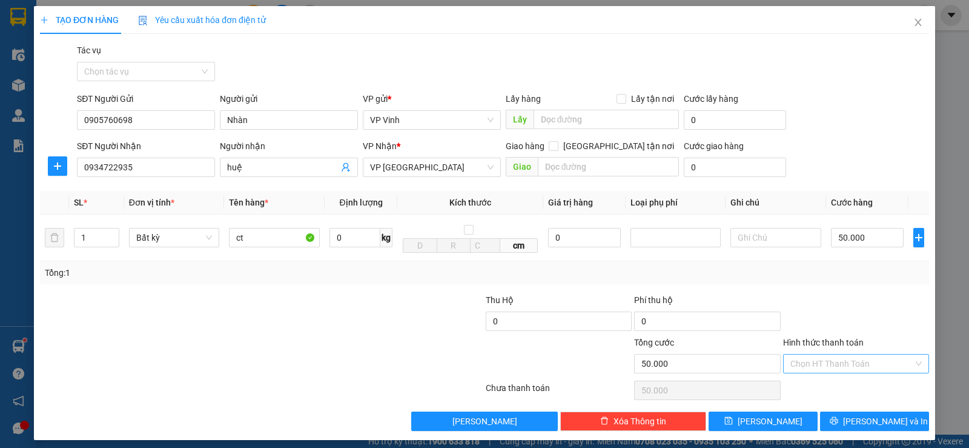
click at [868, 363] on input "Hình thức thanh toán" at bounding box center [851, 363] width 123 height 18
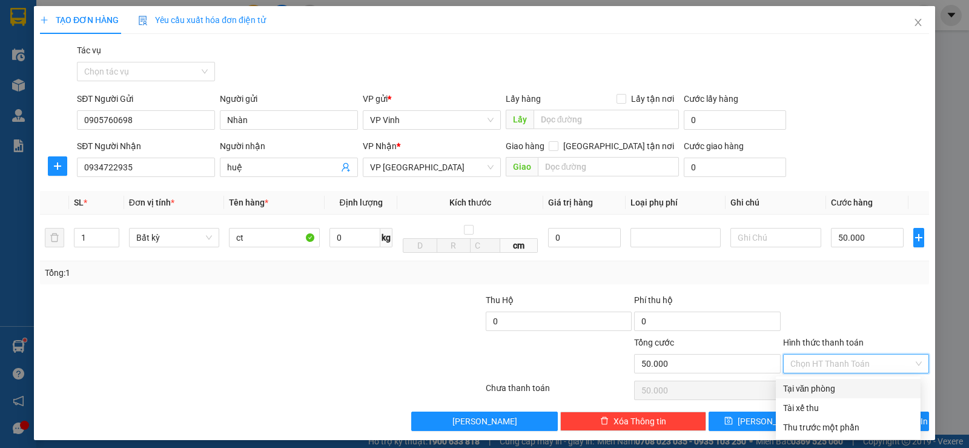
click at [824, 390] on div "Tại văn phòng" at bounding box center [848, 388] width 130 height 13
type input "0"
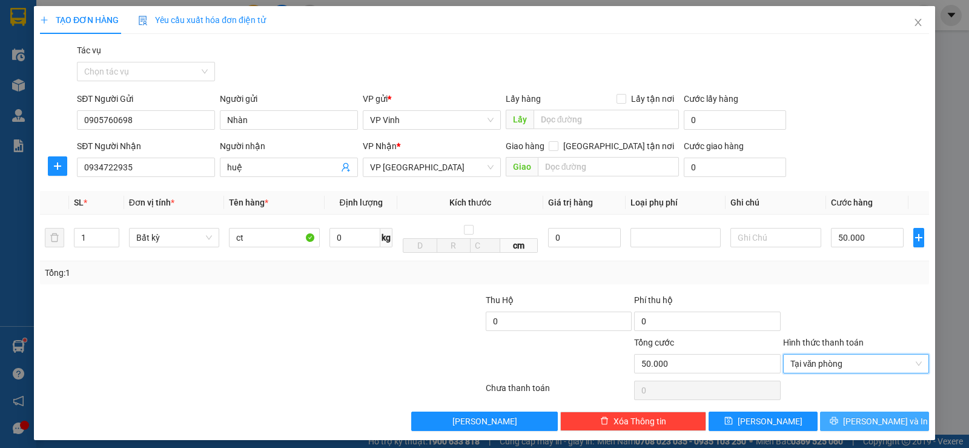
click at [880, 421] on span "[PERSON_NAME] và In" at bounding box center [885, 420] width 85 height 13
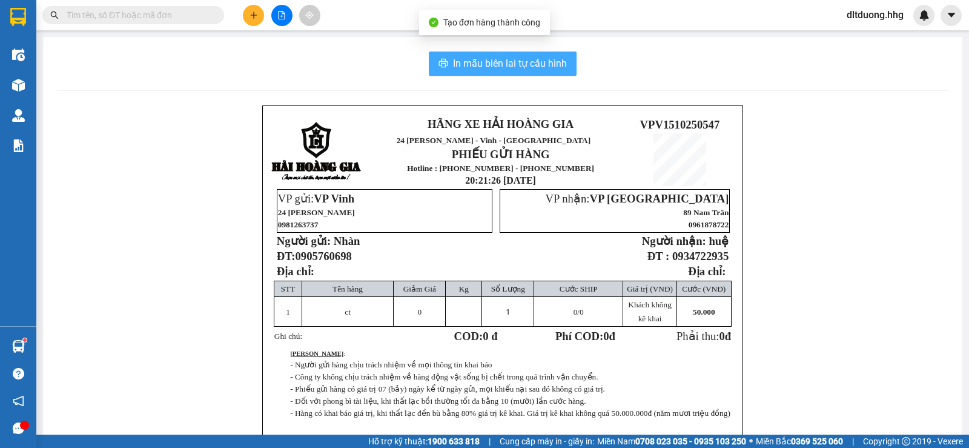
click at [490, 55] on button "In mẫu biên lai tự cấu hình" at bounding box center [503, 63] width 148 height 24
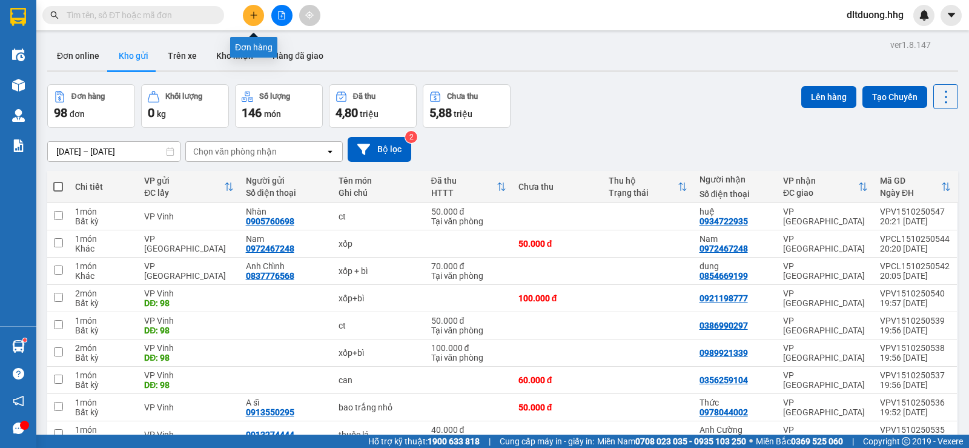
click at [251, 9] on button at bounding box center [253, 15] width 21 height 21
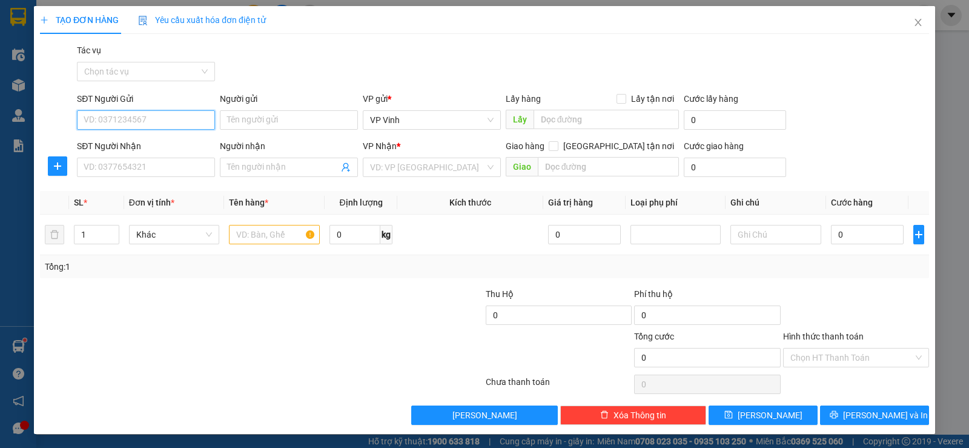
click at [150, 116] on input "SĐT Người Gửi" at bounding box center [146, 119] width 138 height 19
click at [914, 22] on icon "close" at bounding box center [918, 23] width 10 height 10
click at [911, 19] on span "dltduong.hhg" at bounding box center [875, 14] width 76 height 15
click at [911, 22] on span "dltduong.hhg" at bounding box center [875, 14] width 76 height 15
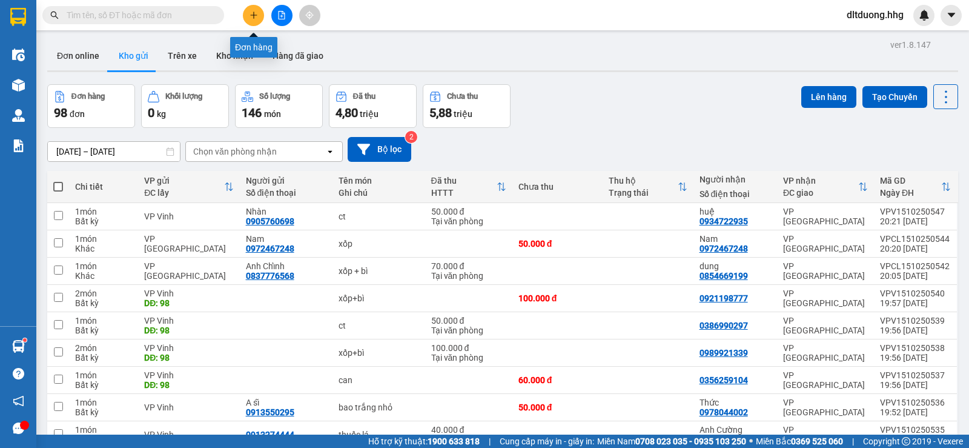
click at [256, 16] on icon "plus" at bounding box center [253, 15] width 8 height 8
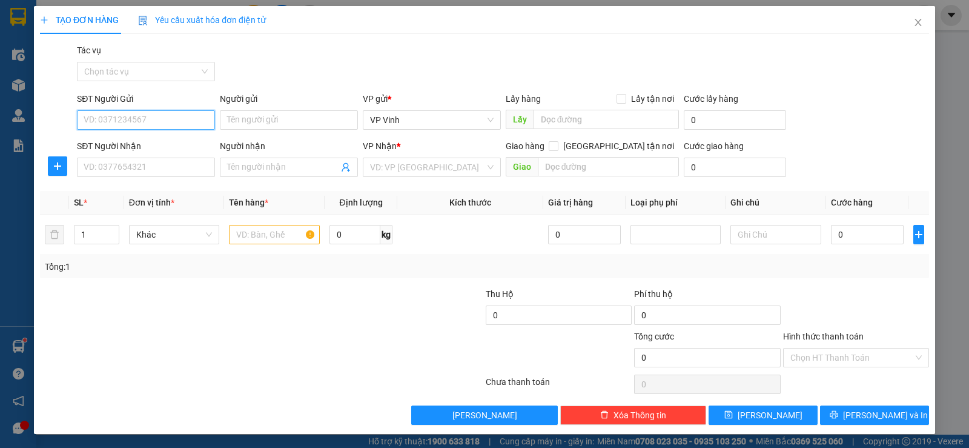
click at [154, 125] on input "SĐT Người Gửi" at bounding box center [146, 119] width 138 height 19
click at [163, 147] on div "0966766882" at bounding box center [145, 143] width 122 height 13
type input "0966766882"
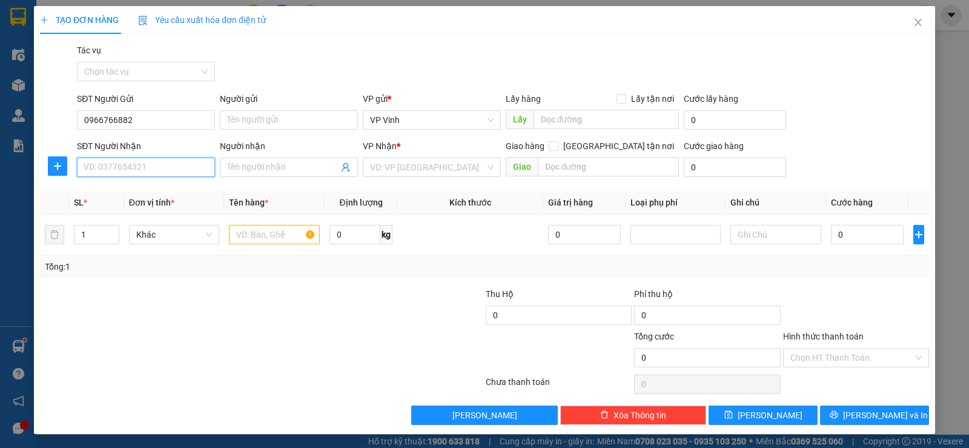
click at [155, 167] on input "SĐT Người Nhận" at bounding box center [146, 166] width 138 height 19
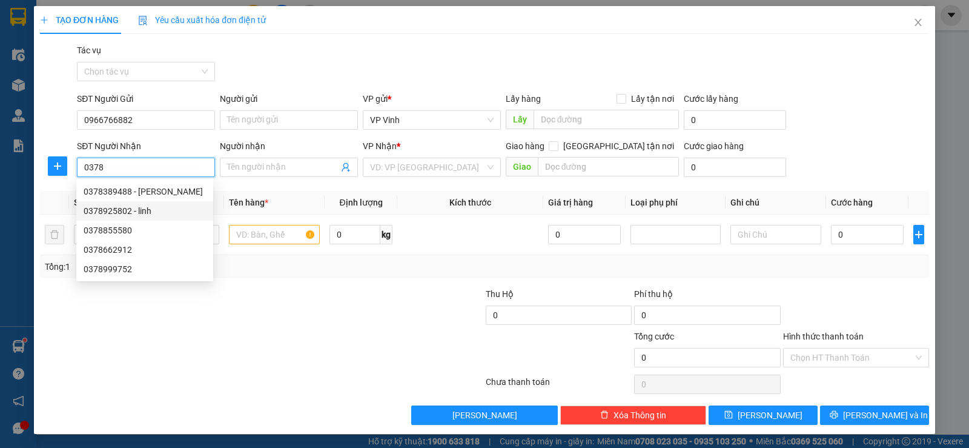
click at [158, 206] on div "0378925802 - linh" at bounding box center [145, 210] width 122 height 13
type input "0378925802"
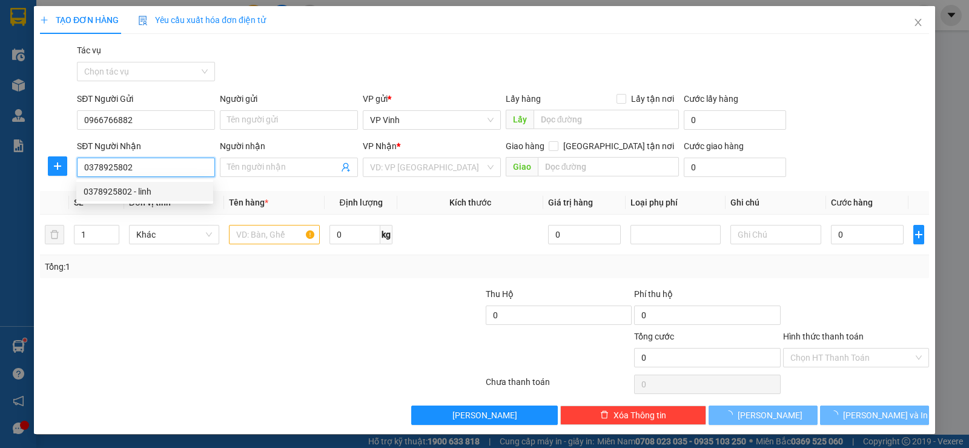
type input "linh"
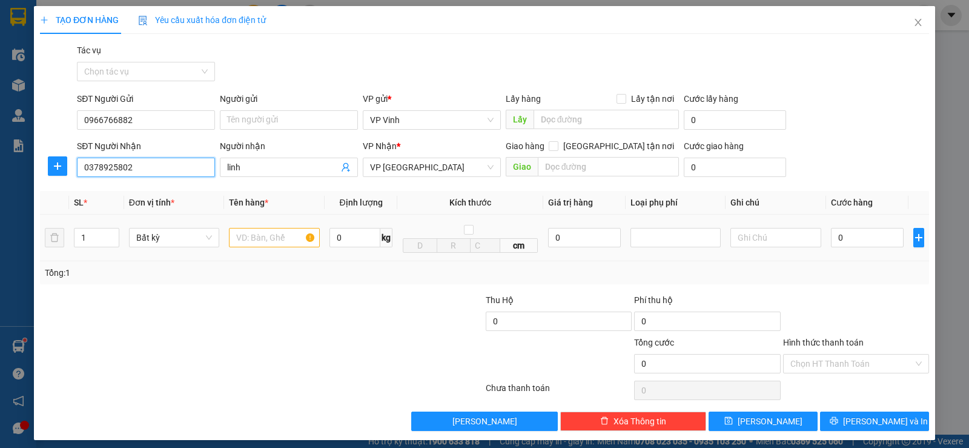
type input "0378925802"
click at [280, 240] on input "text" at bounding box center [274, 237] width 91 height 19
type input "x"
type input "xốp"
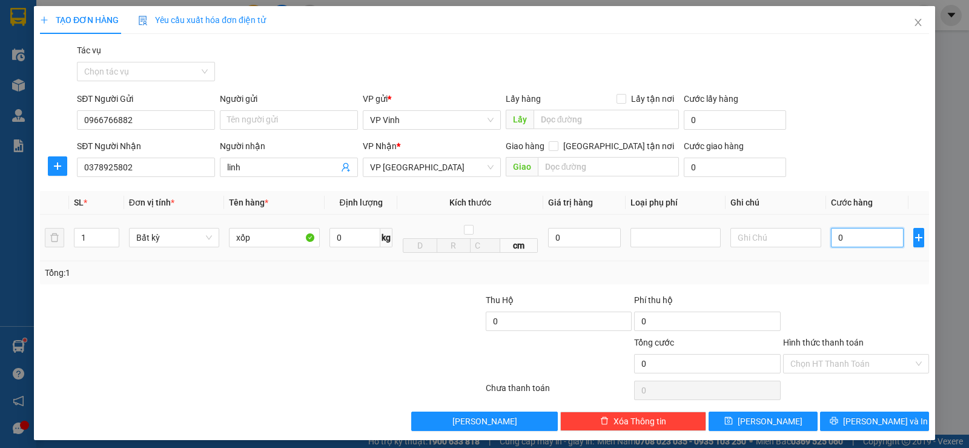
click at [833, 240] on input "0" at bounding box center [867, 237] width 73 height 19
type input "7"
type input "70"
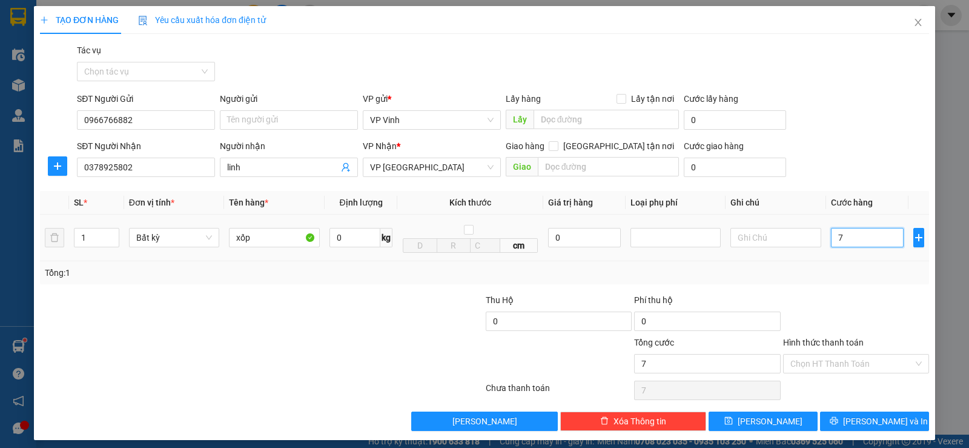
type input "70"
type input "700"
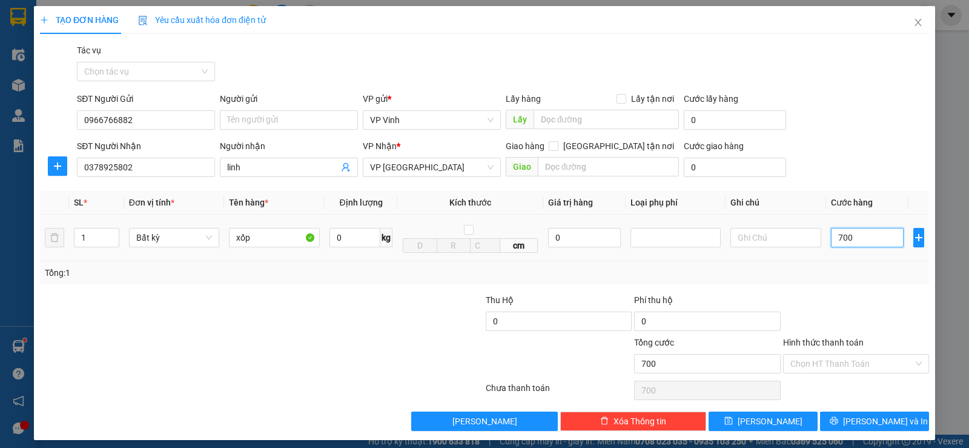
type input "7.000"
type input "70.000"
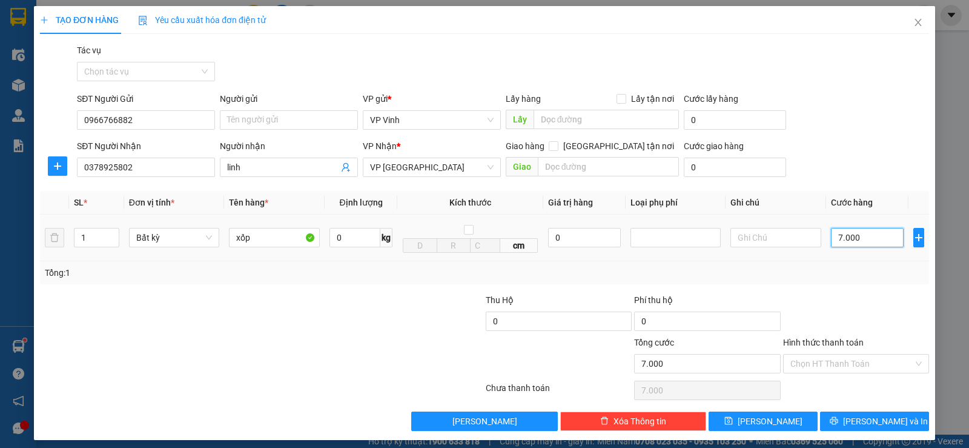
type input "70.000"
click at [865, 420] on span "[PERSON_NAME] và In" at bounding box center [885, 420] width 85 height 13
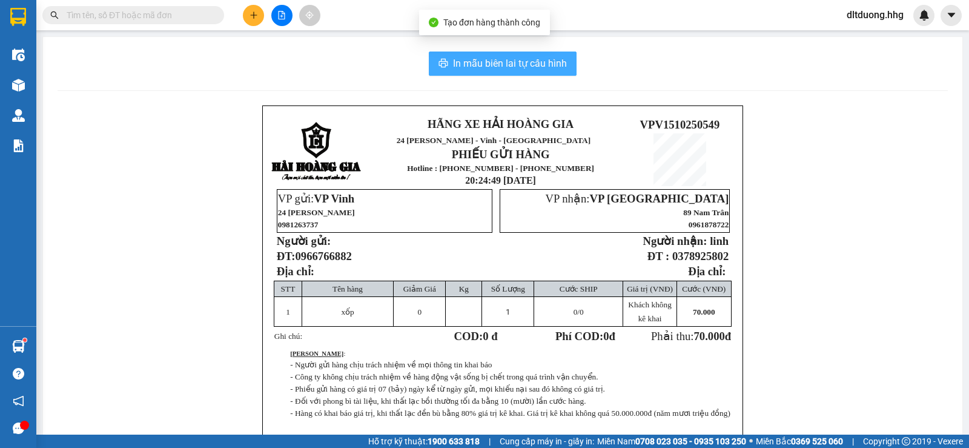
click at [474, 62] on span "In mẫu biên lai tự cấu hình" at bounding box center [510, 63] width 114 height 15
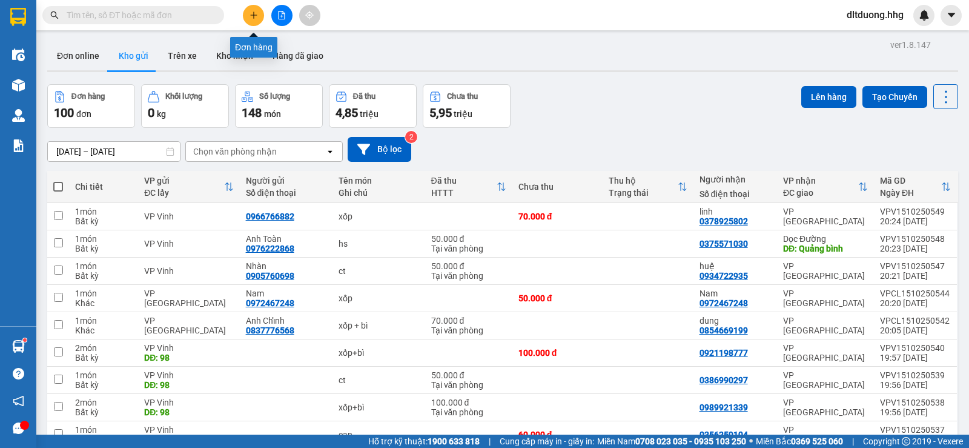
click at [247, 13] on button at bounding box center [253, 15] width 21 height 21
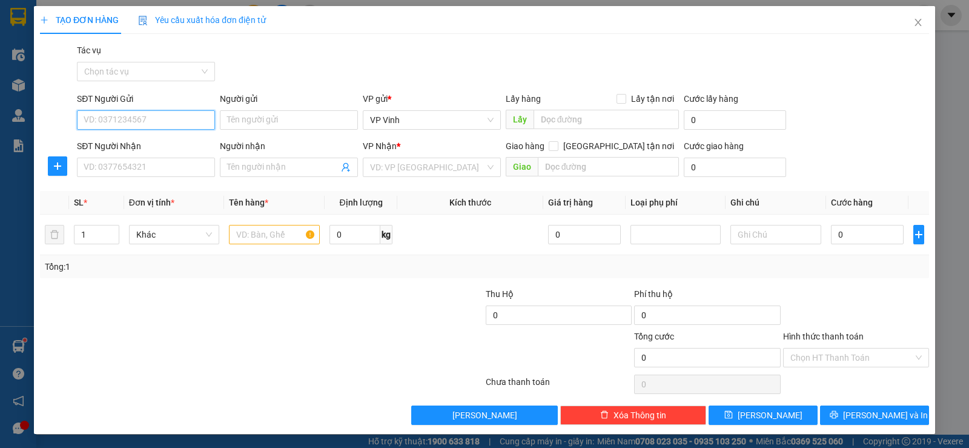
click at [137, 118] on input "SĐT Người Gửi" at bounding box center [146, 119] width 138 height 19
click at [127, 117] on input "SĐT Người Gửi" at bounding box center [146, 119] width 138 height 19
click at [137, 121] on input "SĐT Người Gửi" at bounding box center [146, 119] width 138 height 19
click at [253, 236] on input "text" at bounding box center [274, 234] width 91 height 19
type input "hs"
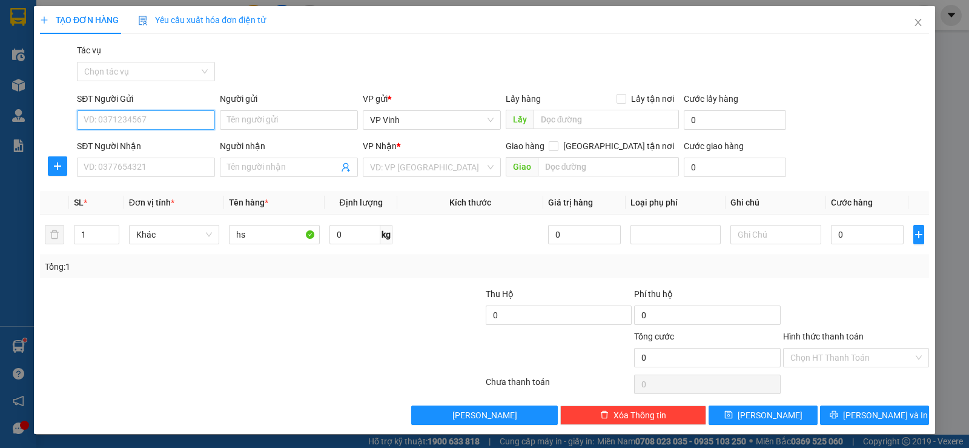
click at [148, 113] on input "SĐT Người Gửi" at bounding box center [146, 119] width 138 height 19
type input "0868194828"
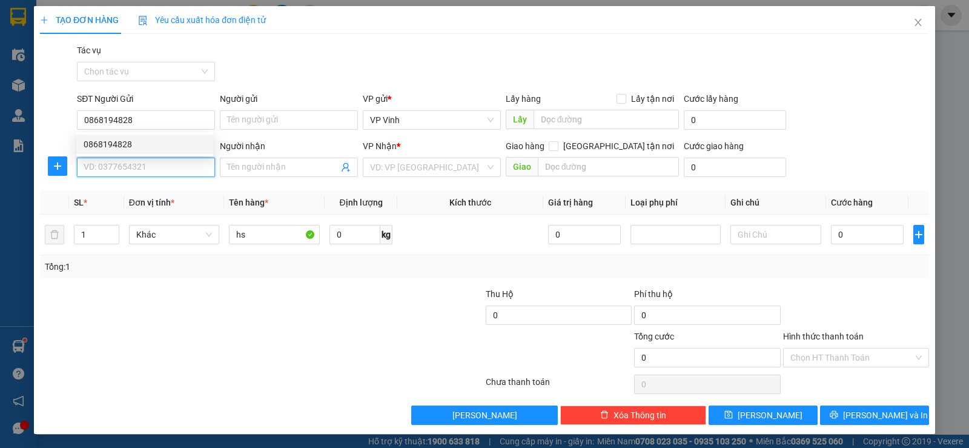
click at [165, 169] on input "SĐT Người Nhận" at bounding box center [146, 166] width 138 height 19
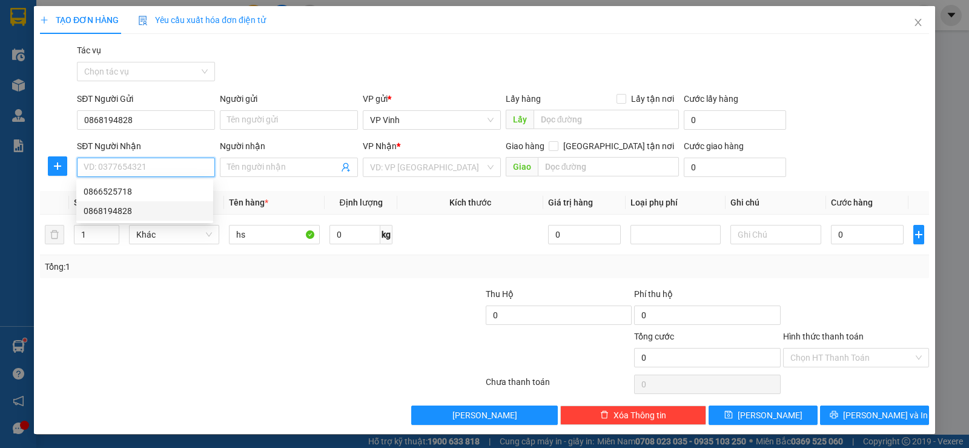
drag, startPoint x: 127, startPoint y: 213, endPoint x: 122, endPoint y: 147, distance: 66.2
click at [127, 212] on div "0868194828" at bounding box center [145, 210] width 122 height 13
type input "0868194828"
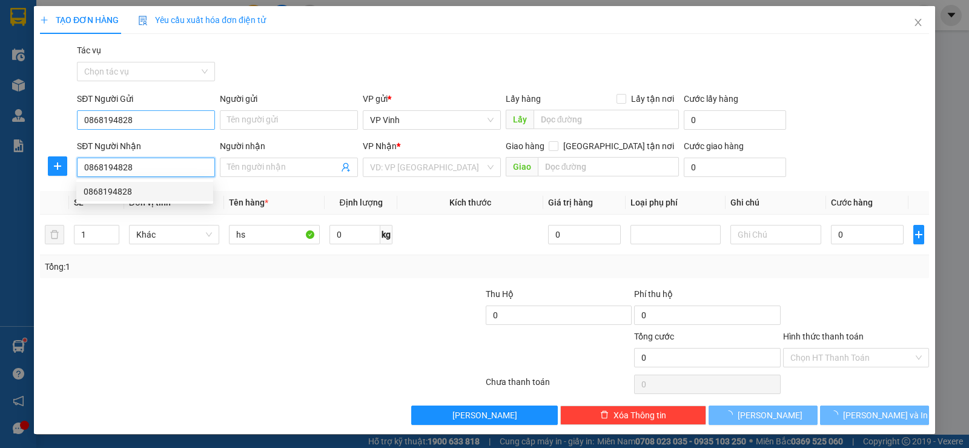
checkbox input "true"
type input "[GEOGRAPHIC_DATA]"
type input "50.000"
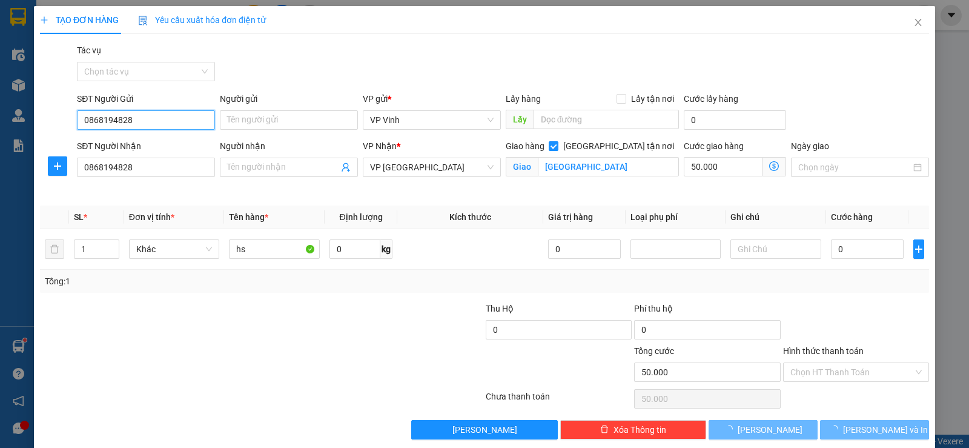
click at [144, 121] on input "0868194828" at bounding box center [146, 119] width 138 height 19
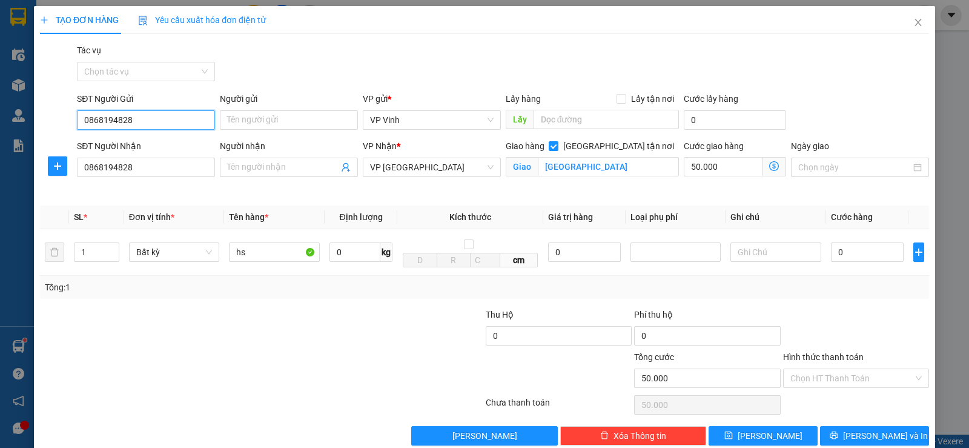
click at [144, 121] on input "0868194828" at bounding box center [146, 119] width 138 height 19
type input "0922861678"
click at [179, 140] on div "0922861678 - tình" at bounding box center [145, 143] width 122 height 13
type input "tình"
type input "0922861678"
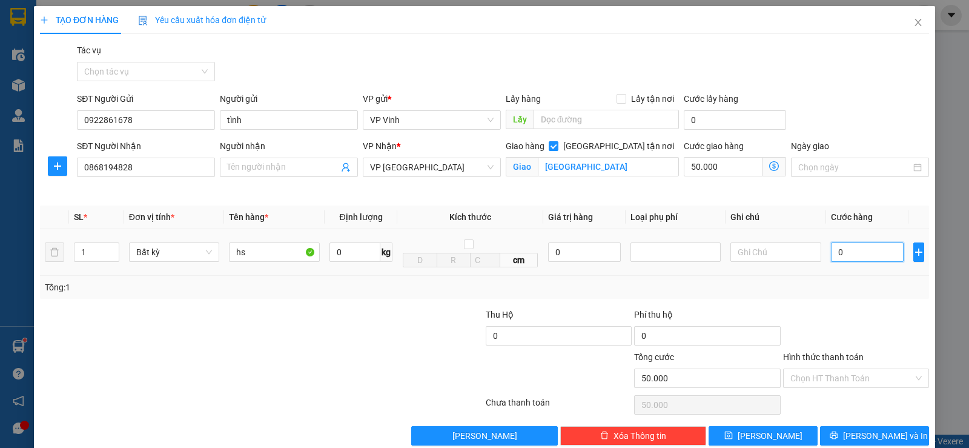
click at [848, 253] on input "0" at bounding box center [867, 251] width 73 height 19
type input "5"
type input "50.005"
type input "50"
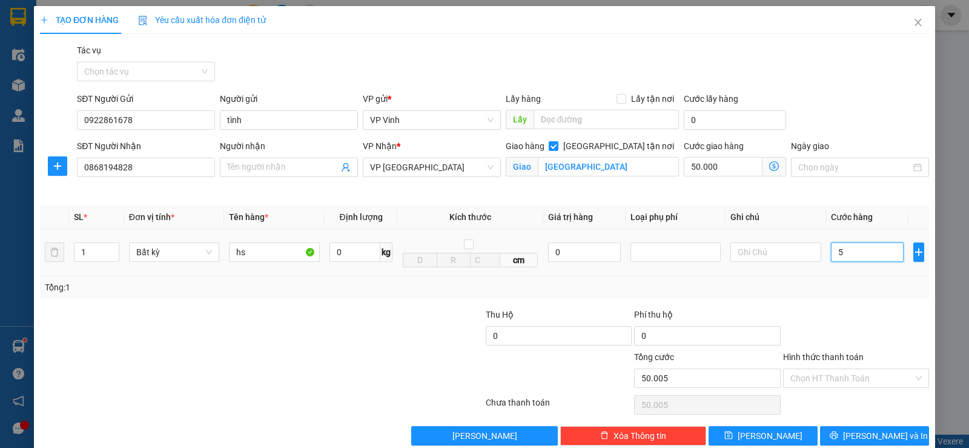
type input "50.050"
type input "500"
type input "50.500"
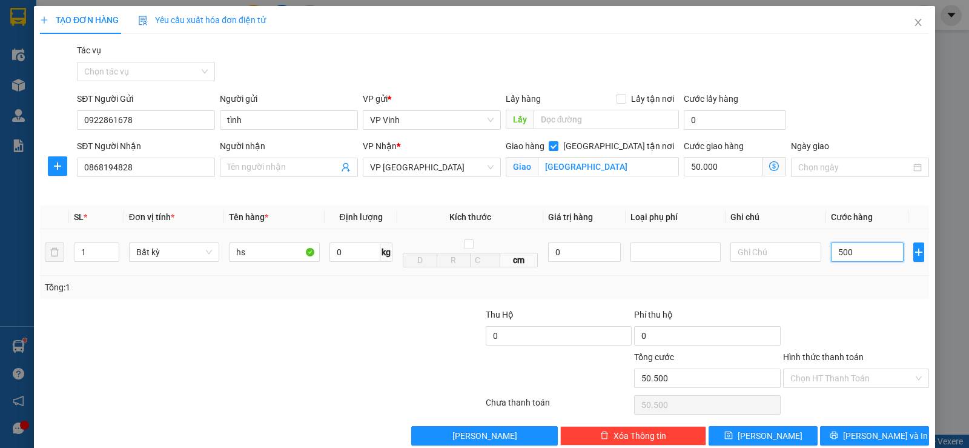
type input "5.000"
type input "55.000"
type input "50.000"
type input "100.000"
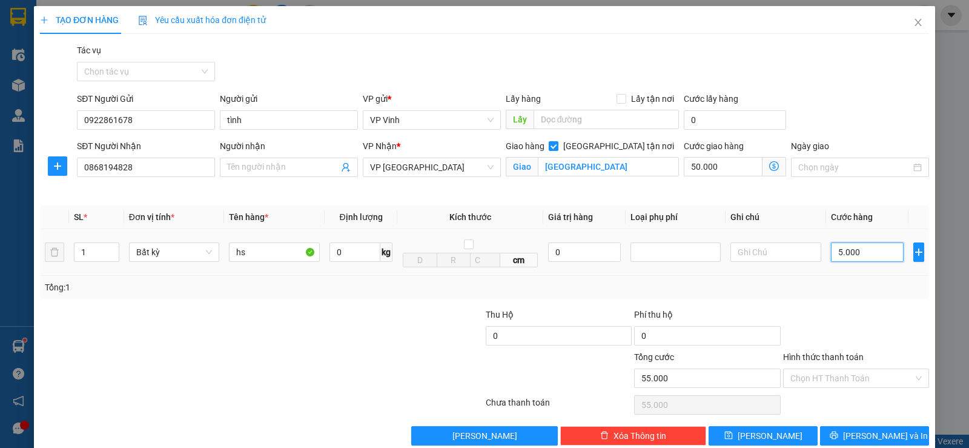
type input "100.000"
type input "50.000"
click at [860, 378] on input "Hình thức thanh toán" at bounding box center [851, 378] width 123 height 18
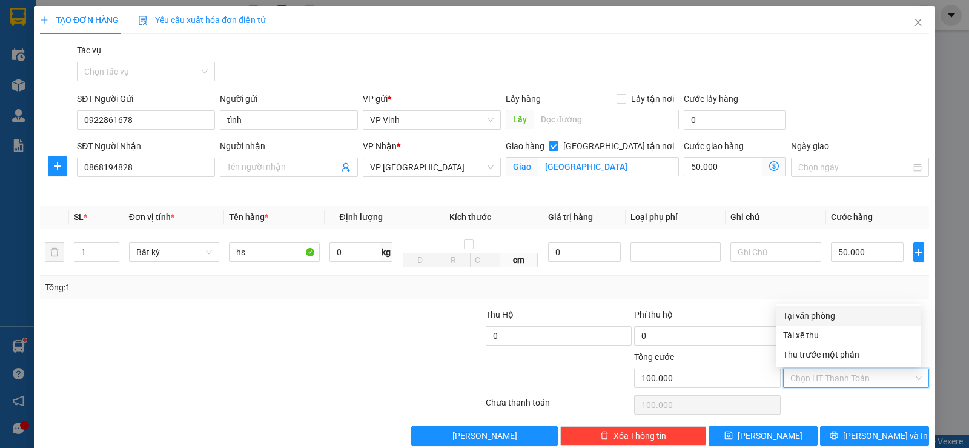
click at [845, 318] on div "Tại văn phòng" at bounding box center [848, 315] width 130 height 13
type input "0"
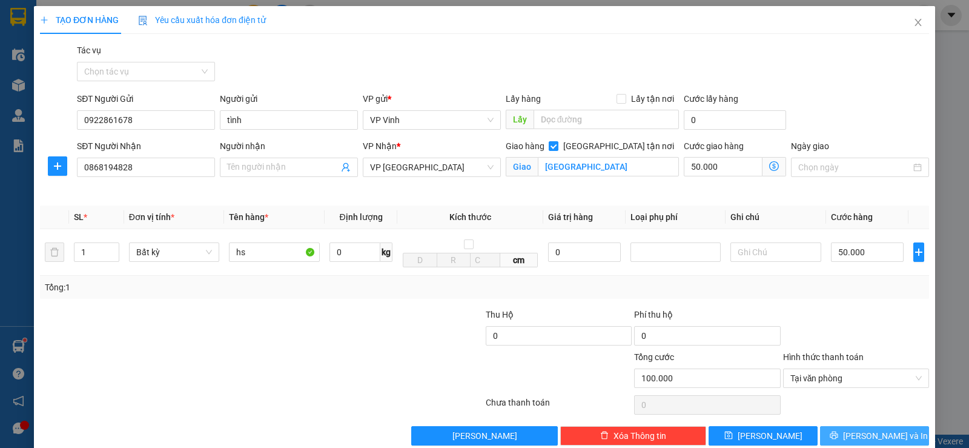
click at [860, 436] on span "[PERSON_NAME] và In" at bounding box center [885, 435] width 85 height 13
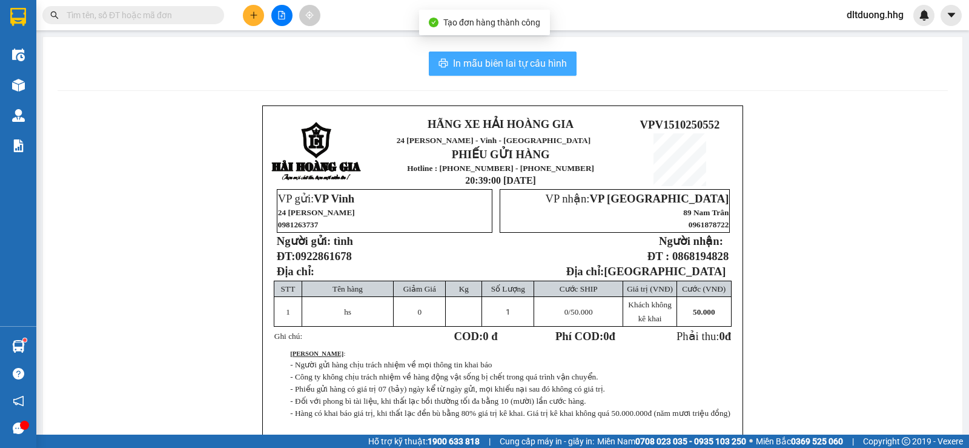
click at [533, 59] on span "In mẫu biên lai tự cấu hình" at bounding box center [510, 63] width 114 height 15
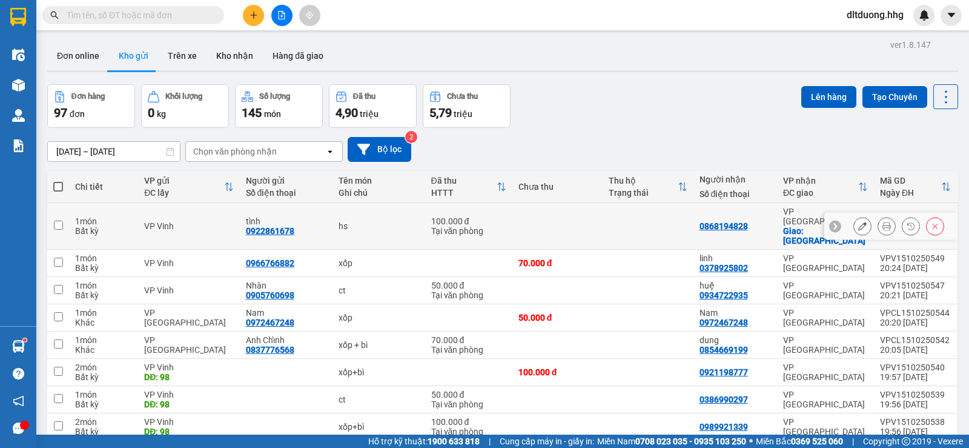
click at [492, 226] on div "Tại văn phòng" at bounding box center [468, 231] width 75 height 10
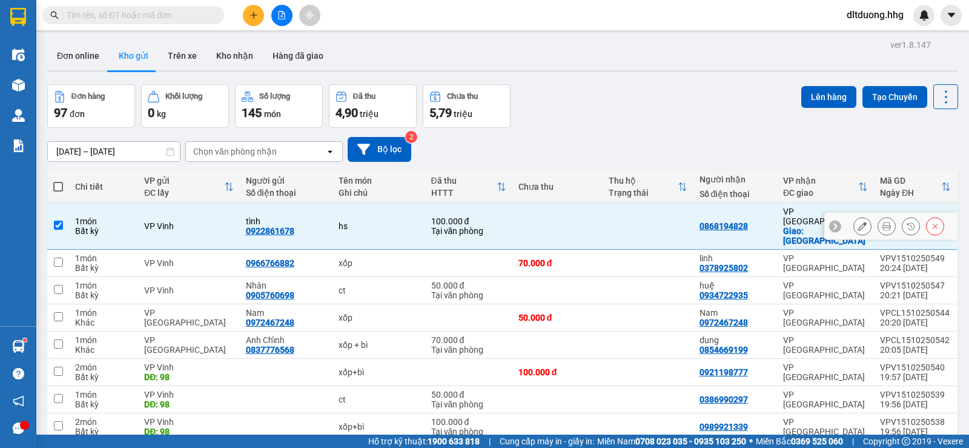
click at [492, 226] on div "Tại văn phòng" at bounding box center [468, 231] width 75 height 10
checkbox input "false"
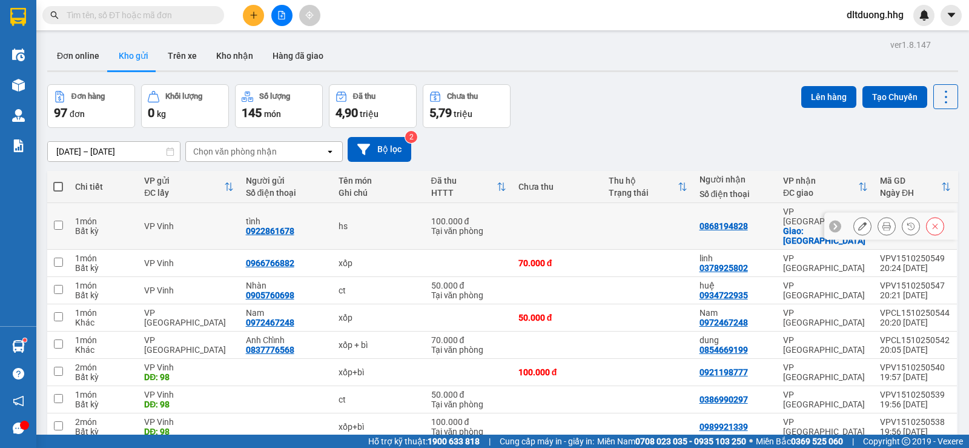
click at [287, 226] on div "0922861678" at bounding box center [270, 231] width 48 height 10
click at [854, 216] on button at bounding box center [862, 226] width 17 height 21
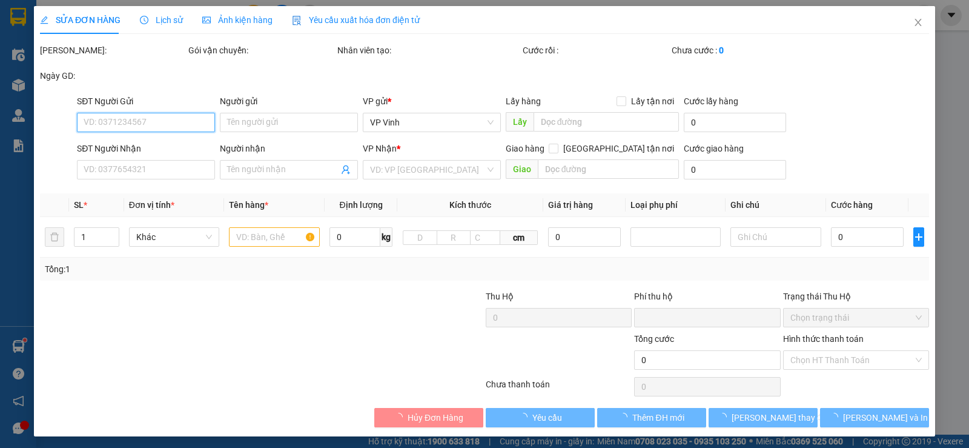
type input "0922861678"
type input "tình"
type input "0868194828"
checkbox input "true"
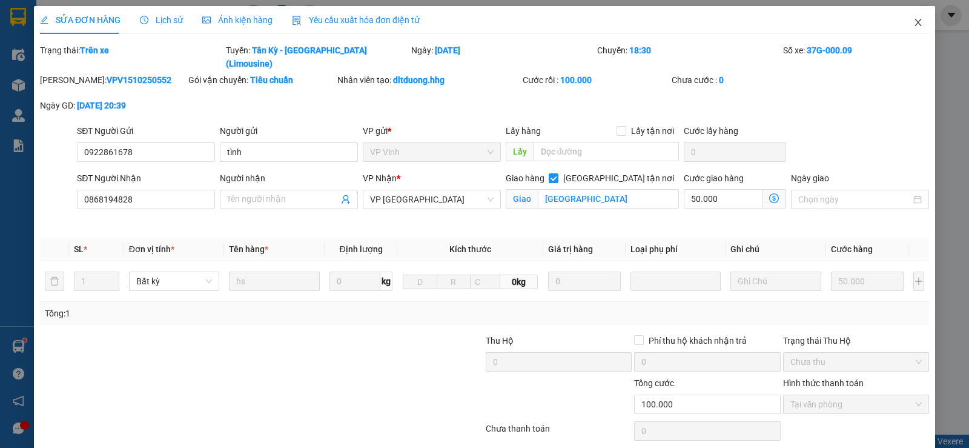
click at [914, 22] on icon "close" at bounding box center [917, 22] width 7 height 7
click at [908, 22] on span "dltduong.hhg" at bounding box center [875, 14] width 76 height 15
